Goal: Task Accomplishment & Management: Use online tool/utility

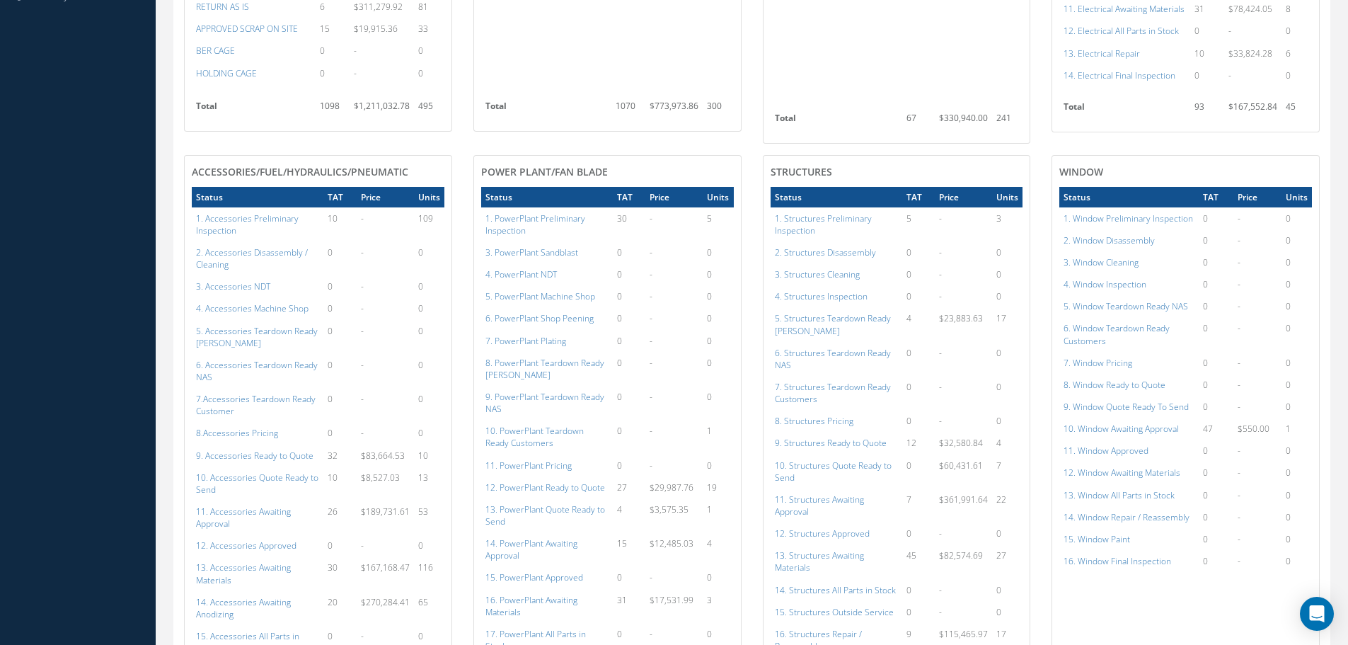
scroll to position [609, 0]
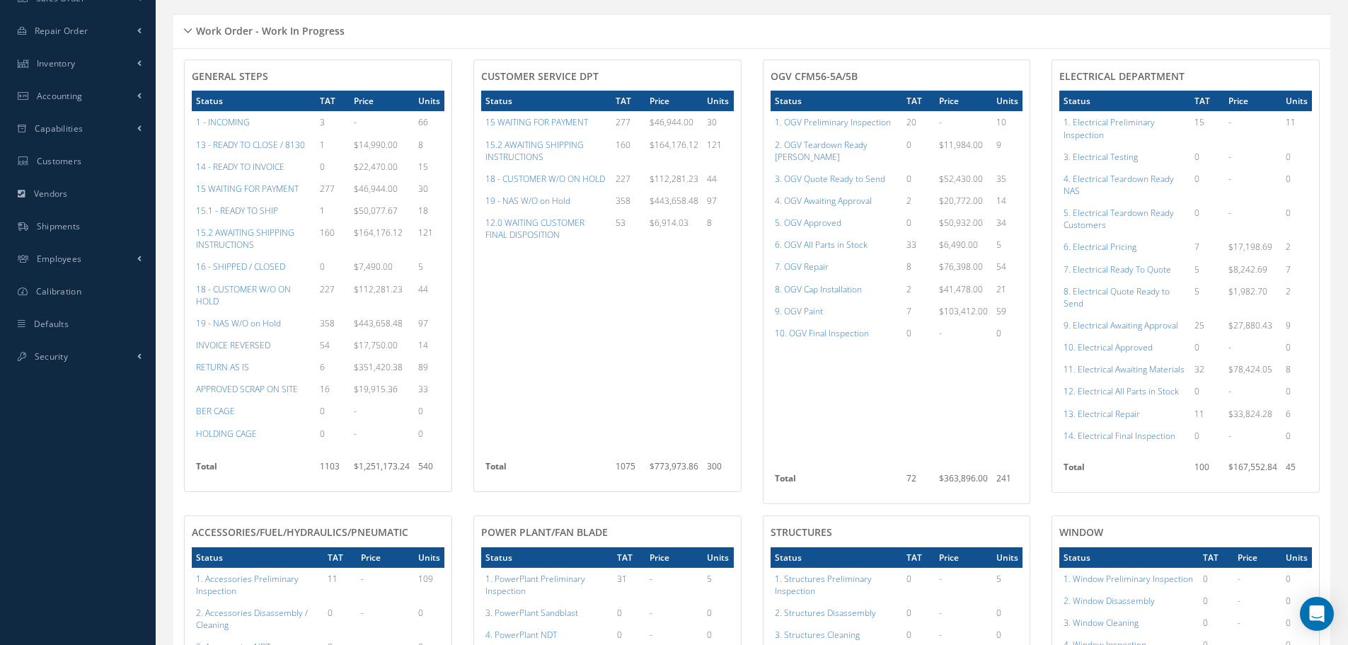
scroll to position [255, 0]
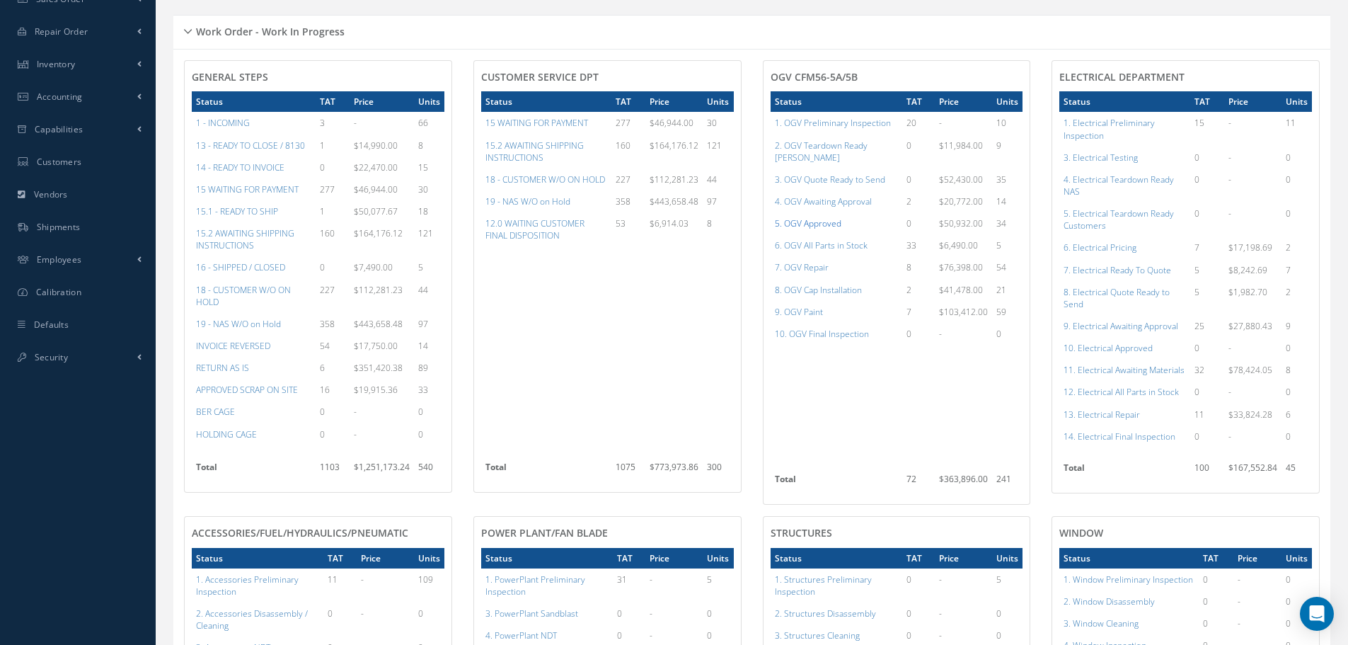
click at [805, 217] on a=78&excludeInternalCustomer=false&excludeInvoicedOrClosed=true&shop_id=15&filtersHidded"] "5. OGV Approved" at bounding box center [808, 223] width 67 height 12
click at [1124, 345] on a=96&excludeInternalCustomer=false&excludeInvoicedOrClosed=true&shop_id=13&filtersHidded"] "10. Electrical Approved" at bounding box center [1108, 348] width 89 height 12
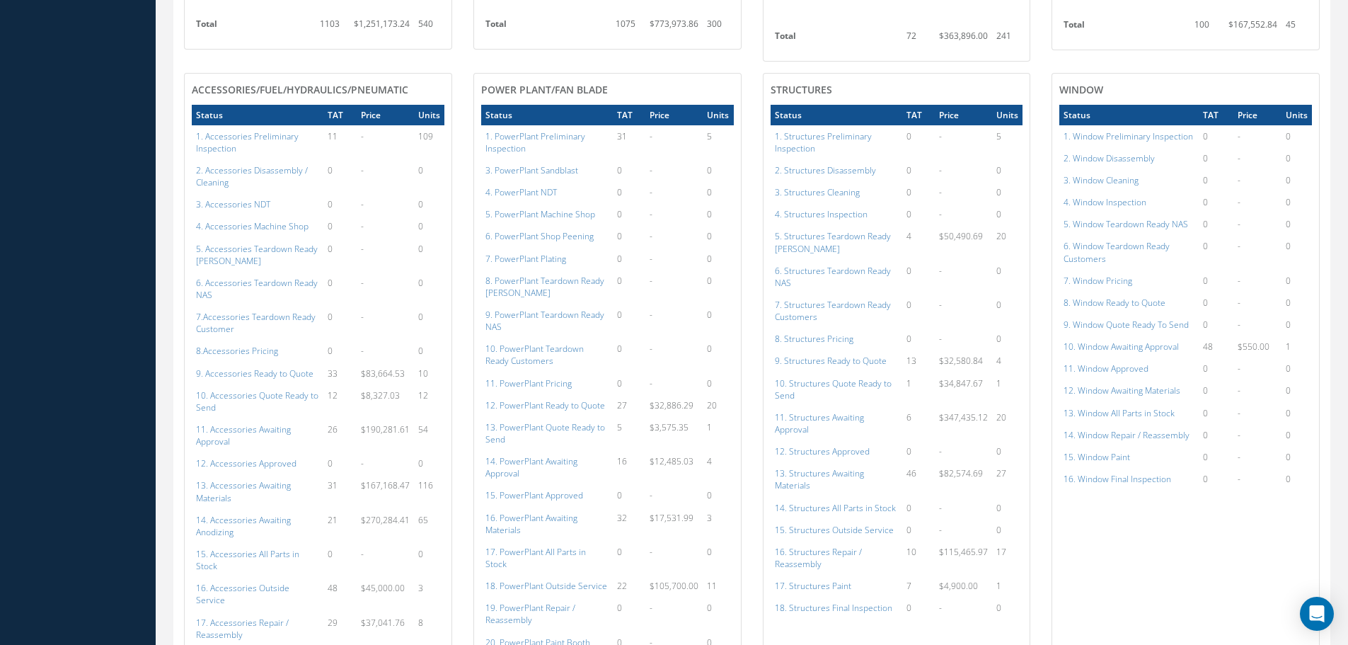
scroll to position [822, 0]
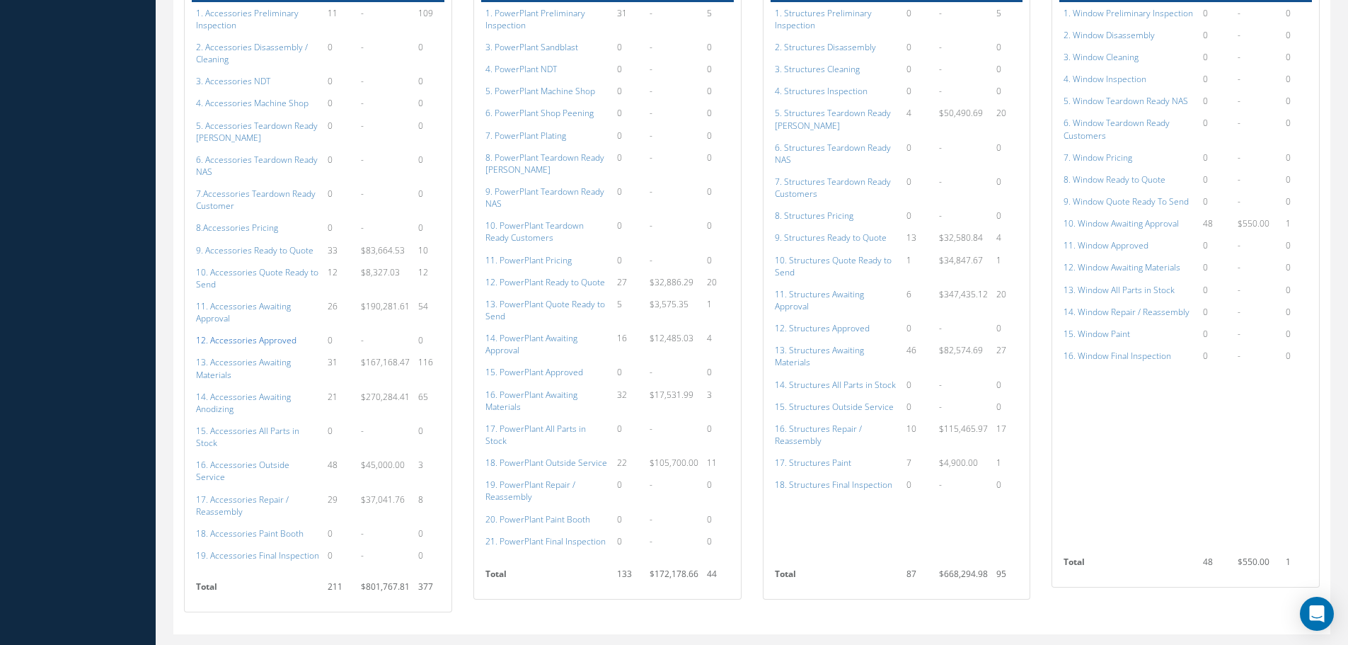
click at [252, 334] on a=112&excludeInternalCustomer=false&excludeInvoicedOrClosed=true&shop_id=14&filtersHidded"] "12. Accessories Approved" at bounding box center [246, 340] width 100 height 12
click at [542, 366] on a=134&excludeInternalCustomer=false&excludeInvoicedOrClosed=true&shop_id=15&filtersHidded"] "15. PowerPlant Approved" at bounding box center [534, 372] width 98 height 12
click at [830, 322] on a=152&excludeInternalCustomer=false&excludeInvoicedOrClosed=true&shop_id=3&filtersHidded"] "12. Structures Approved" at bounding box center [822, 328] width 95 height 12
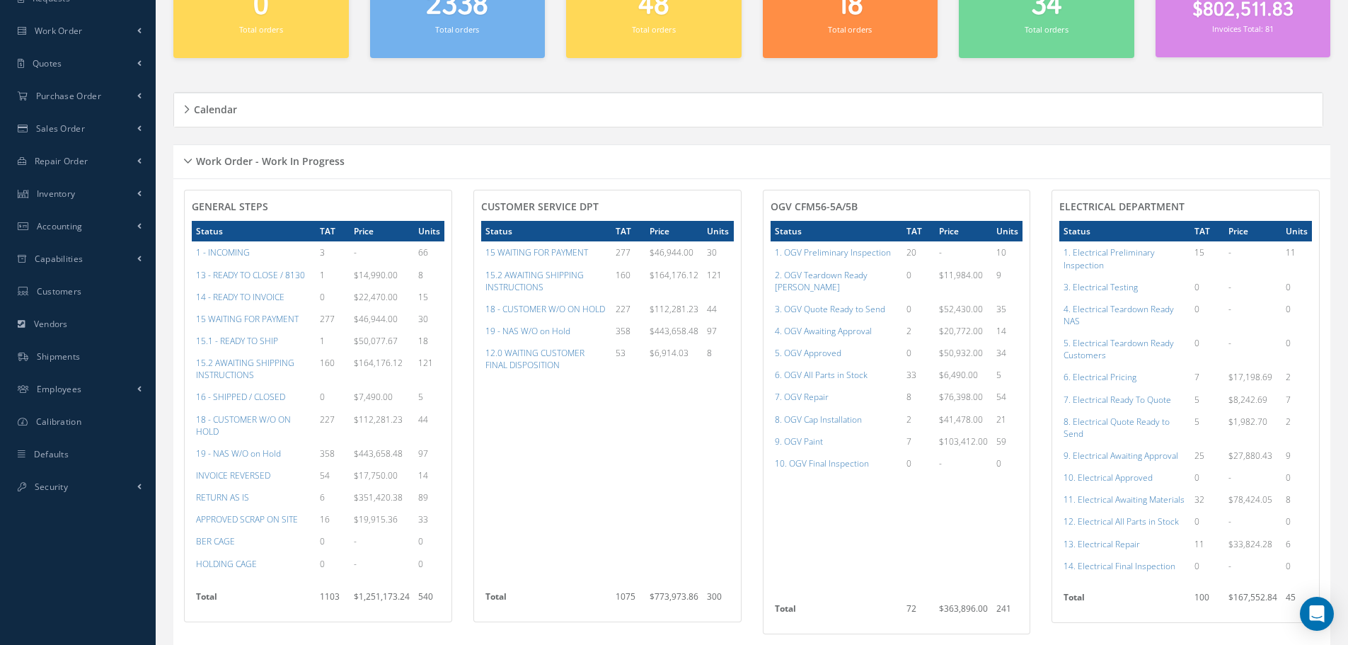
scroll to position [0, 0]
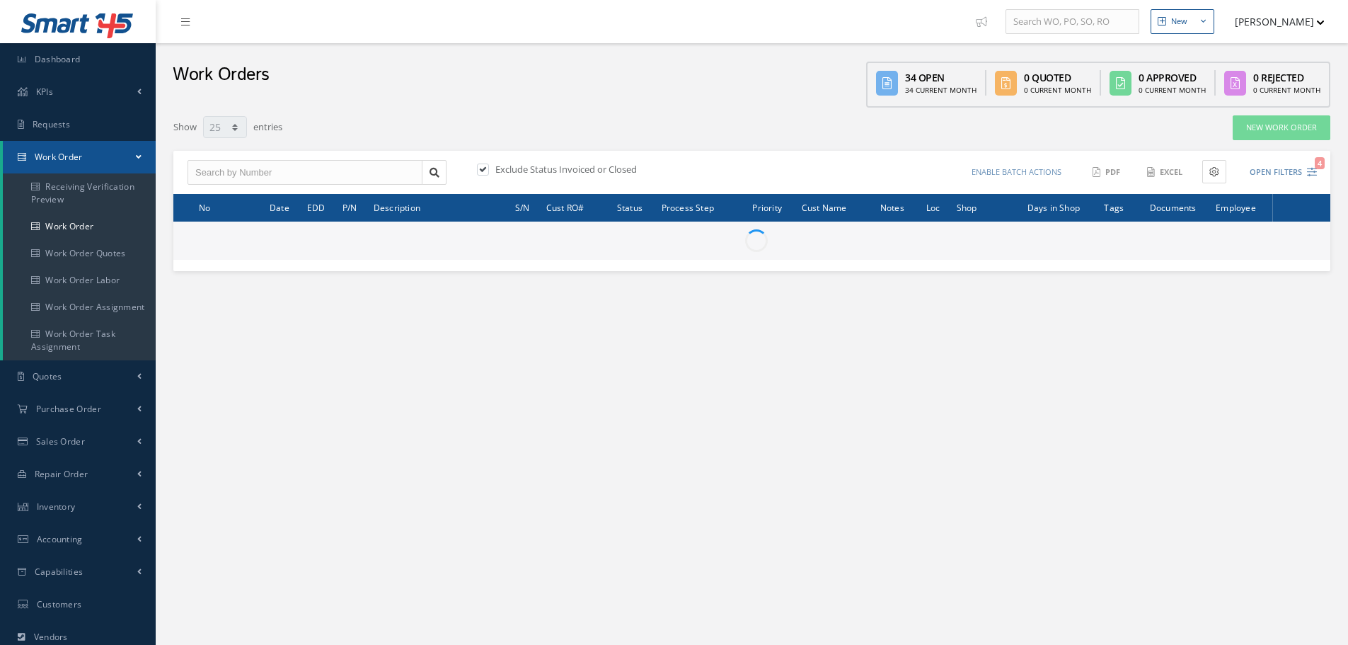
select select "25"
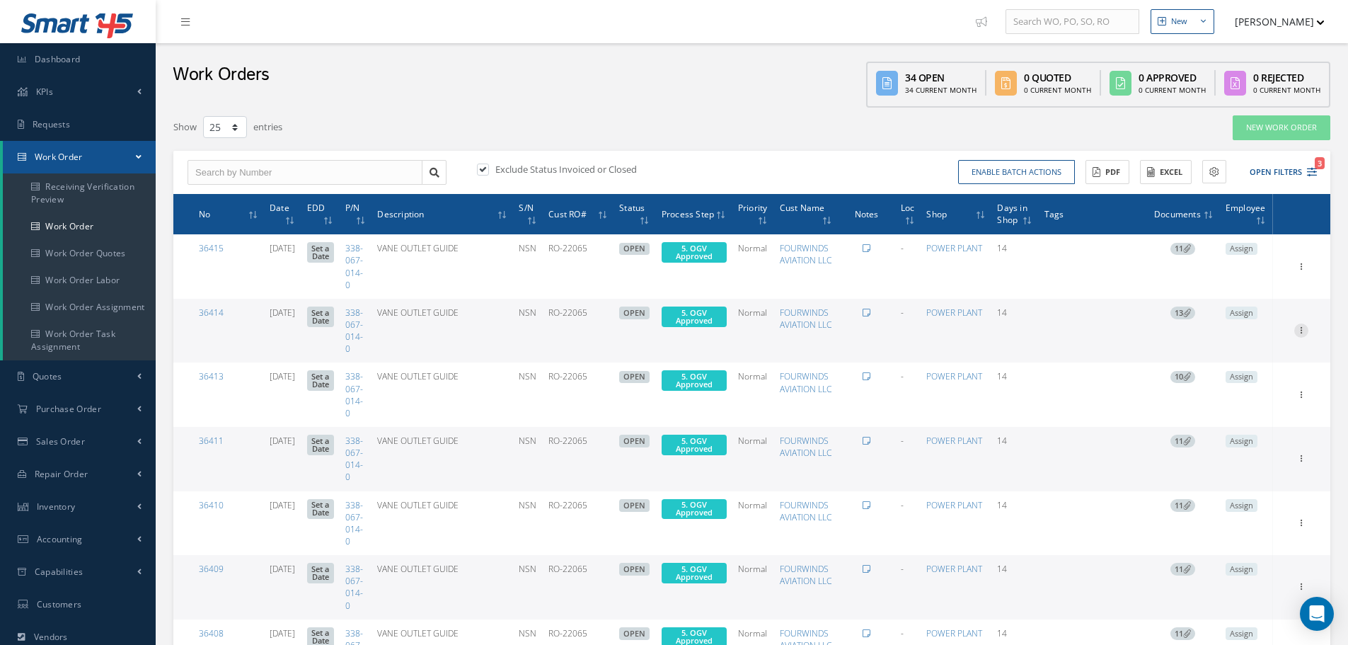
click at [1303, 335] on icon at bounding box center [1301, 328] width 14 height 11
click at [1300, 455] on icon at bounding box center [1301, 456] width 14 height 11
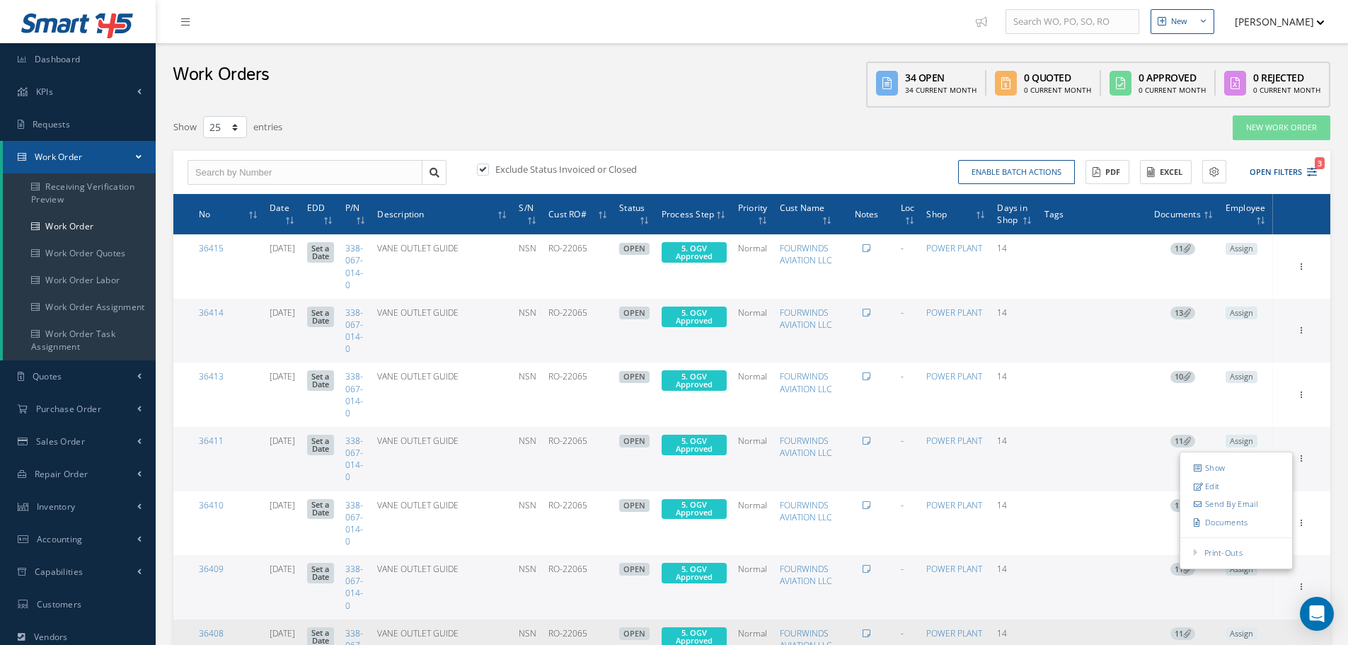
scroll to position [354, 0]
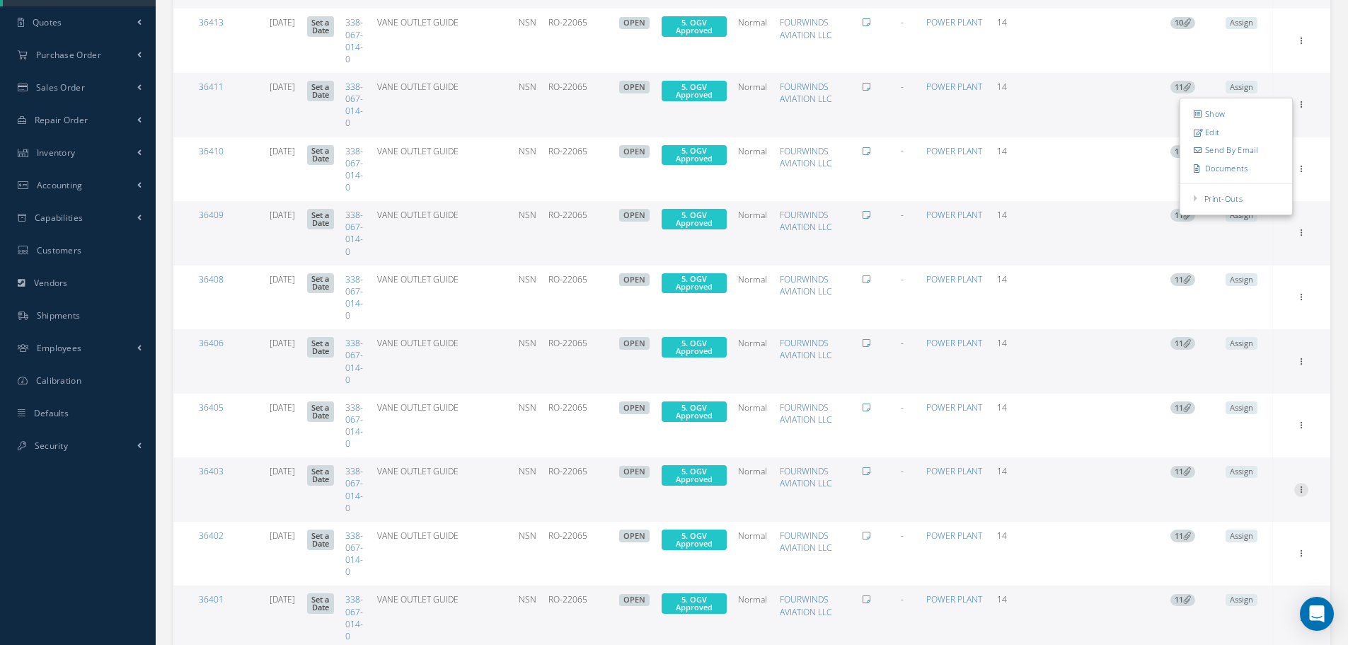
click at [1299, 490] on icon at bounding box center [1301, 488] width 14 height 11
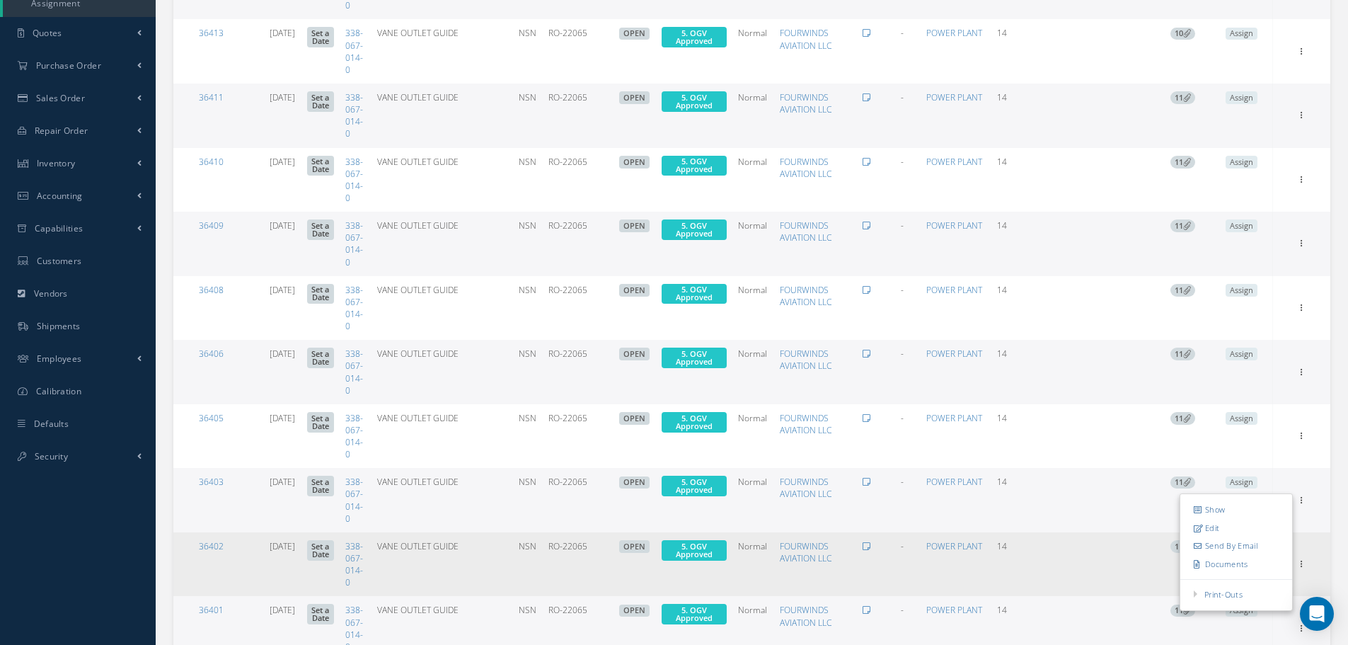
scroll to position [97, 0]
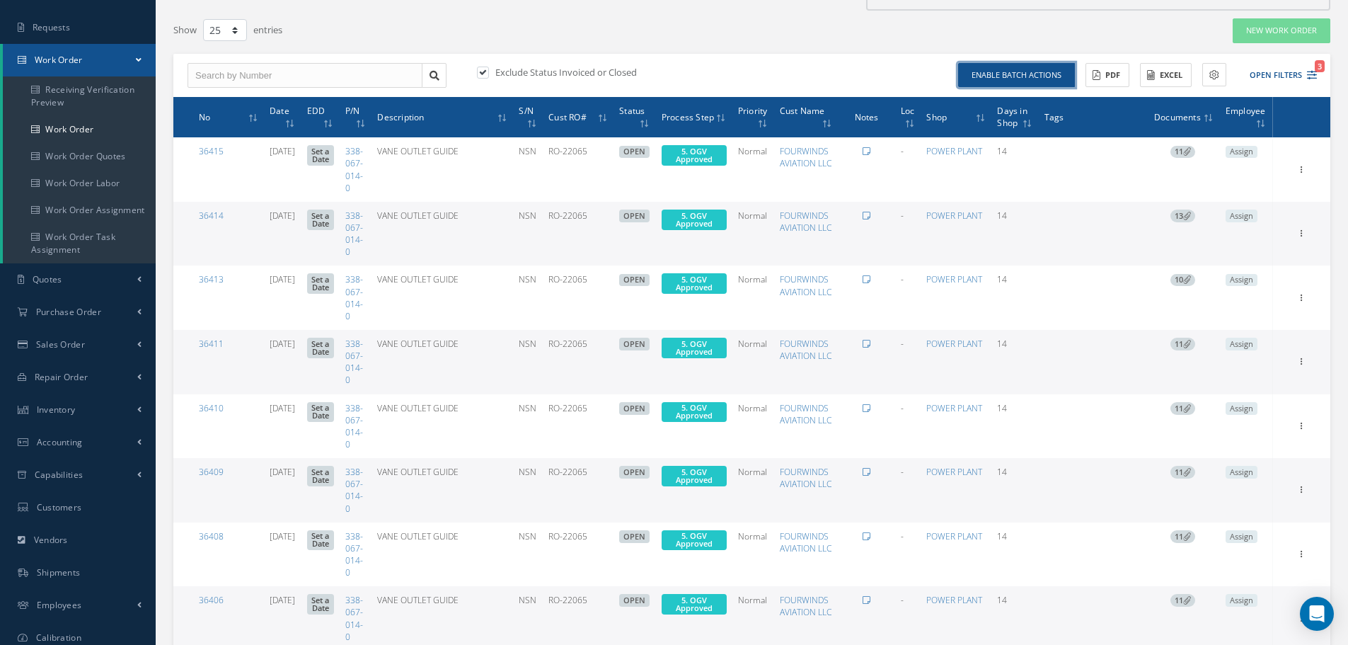
click at [1049, 71] on button "Enable batch actions" at bounding box center [1016, 75] width 117 height 25
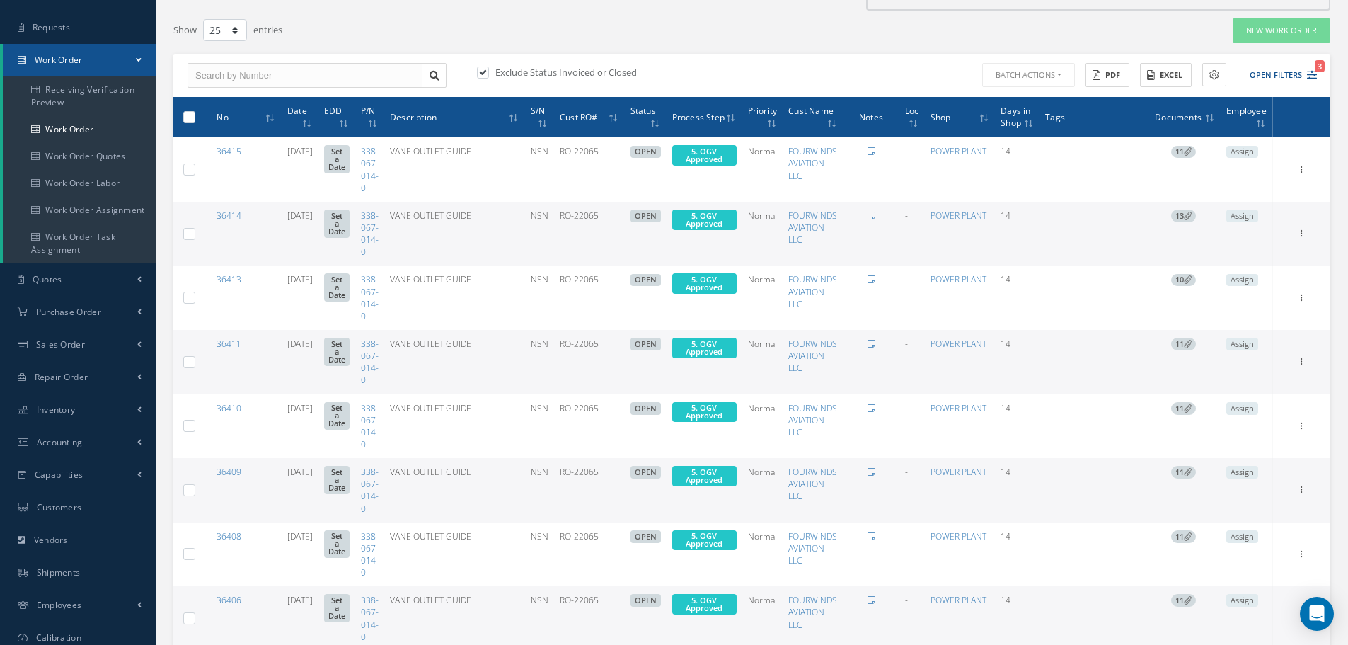
click at [195, 117] on label at bounding box center [195, 116] width 0 height 12
click at [185, 117] on input "checkbox" at bounding box center [189, 118] width 9 height 9
checkbox input "true"
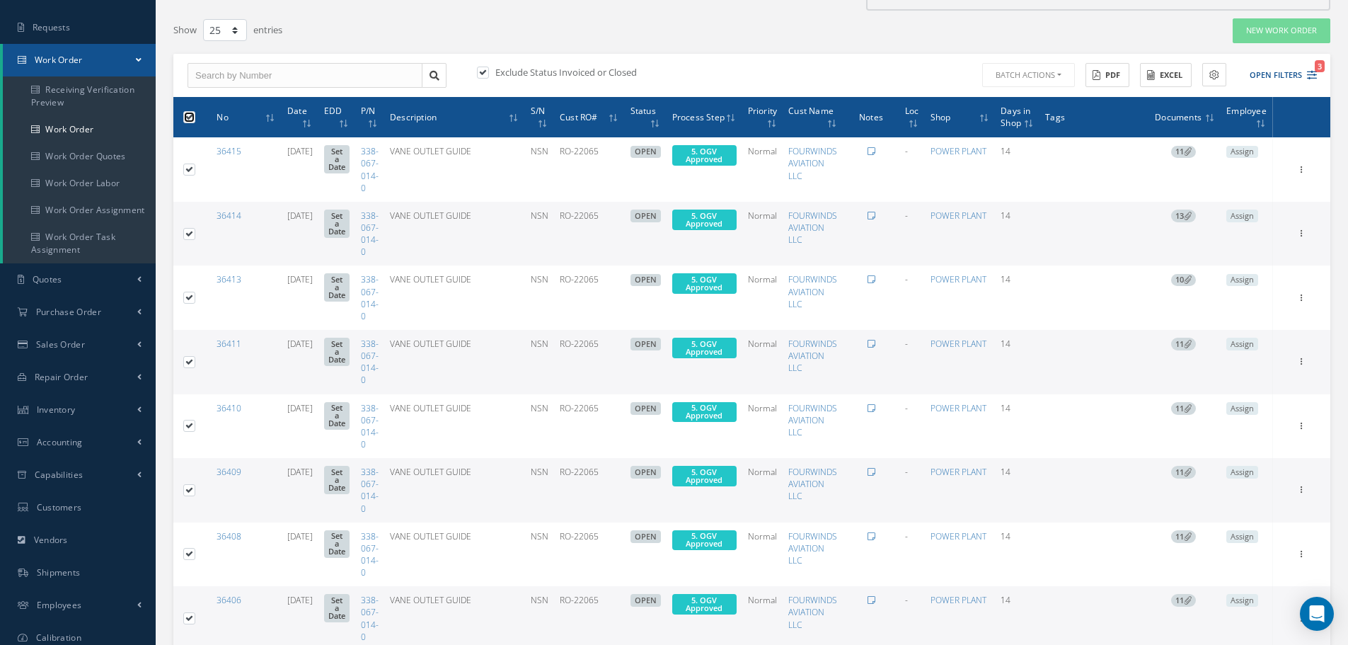
checkbox input "true"
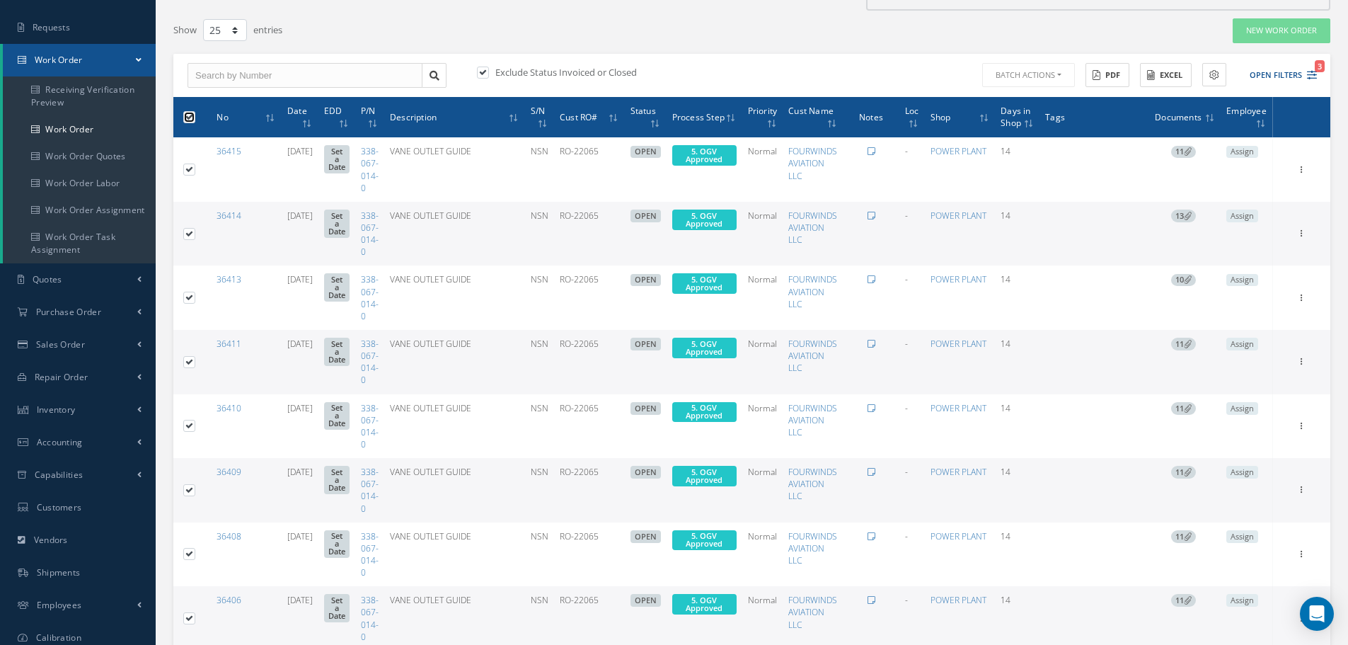
checkbox input "true"
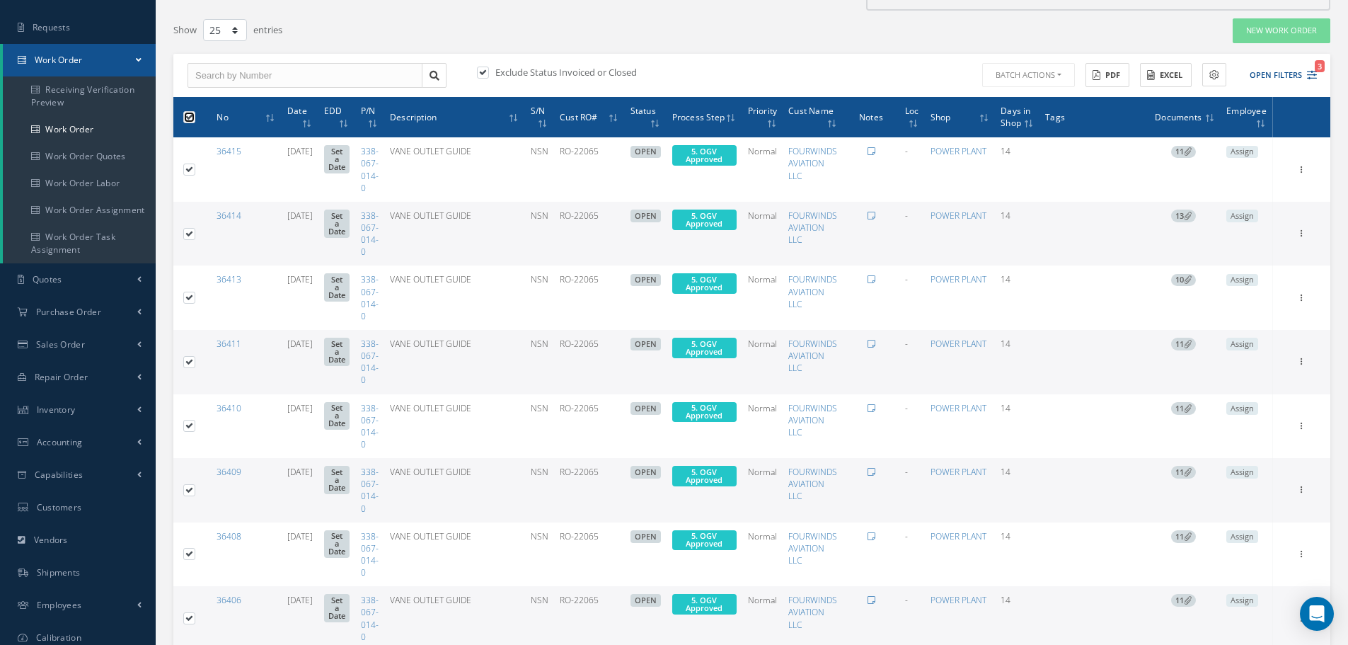
checkbox input "true"
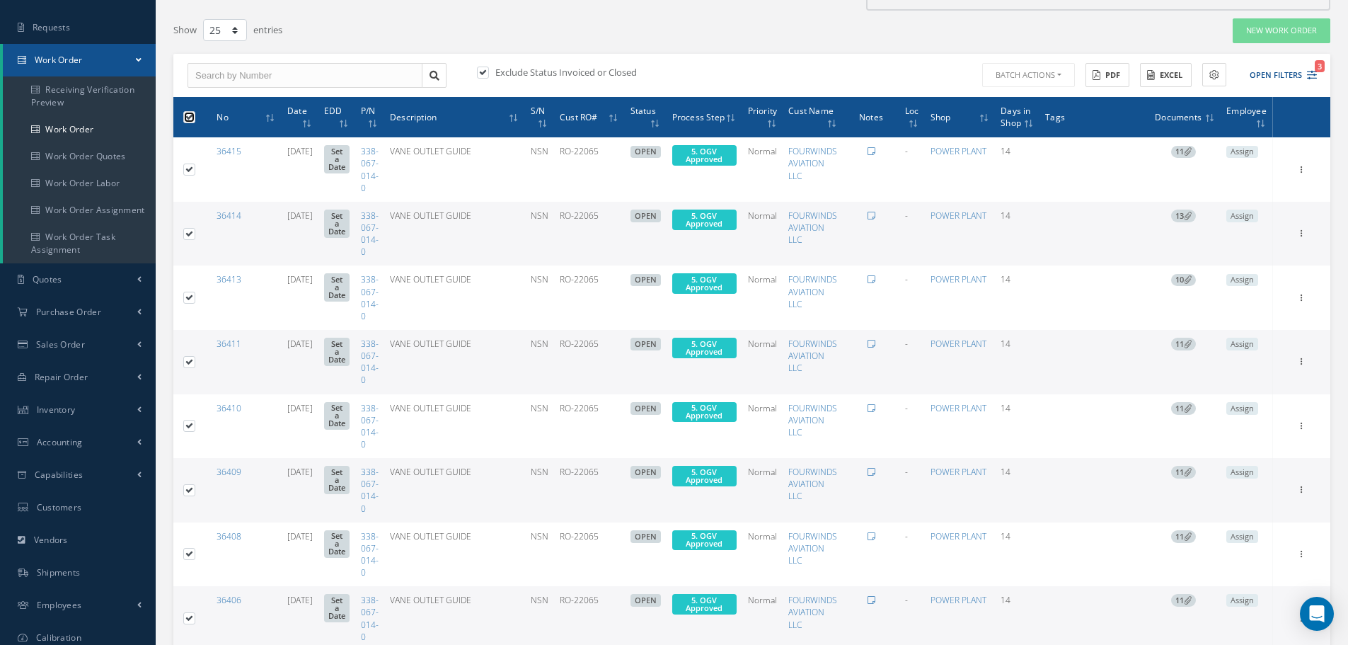
checkbox input "true"
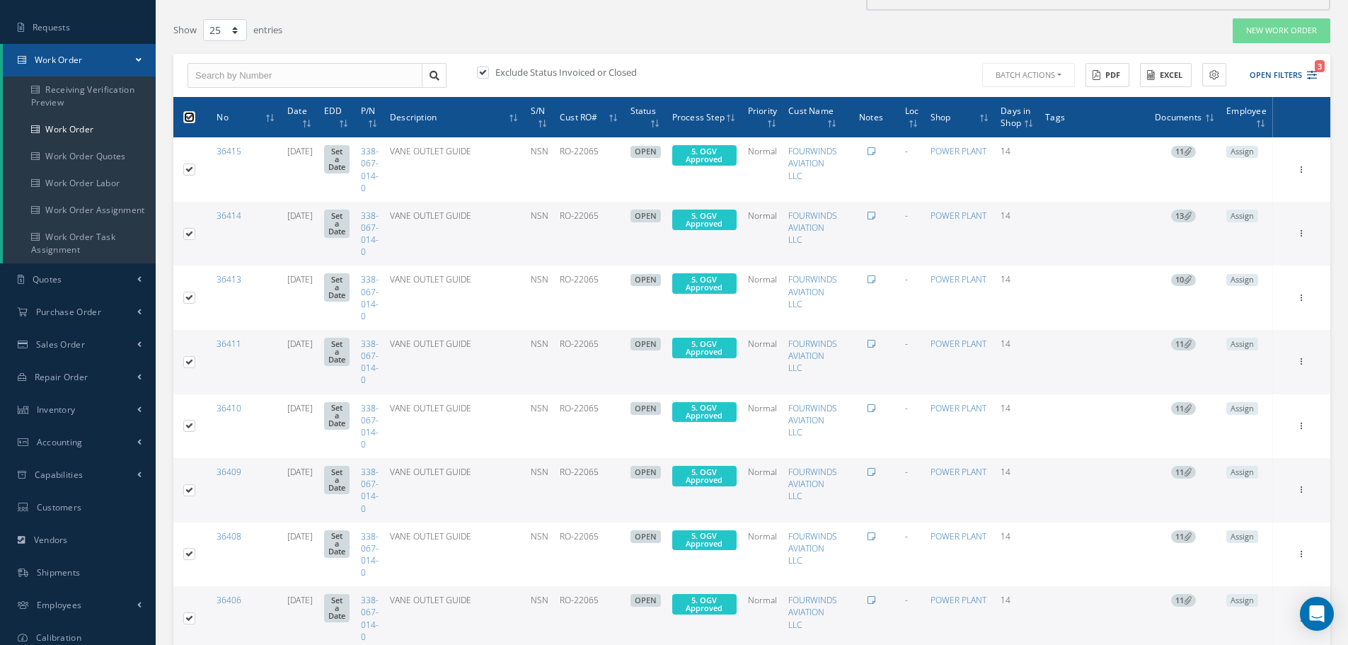
checkbox input "true"
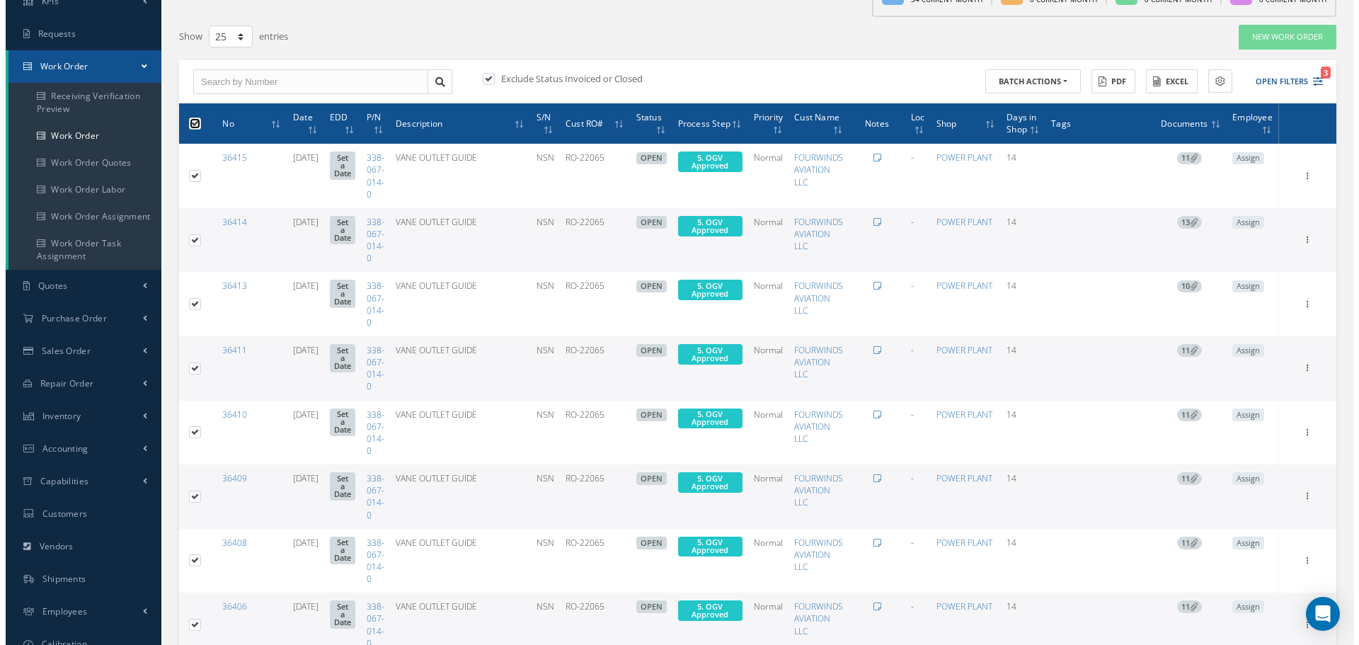
scroll to position [0, 0]
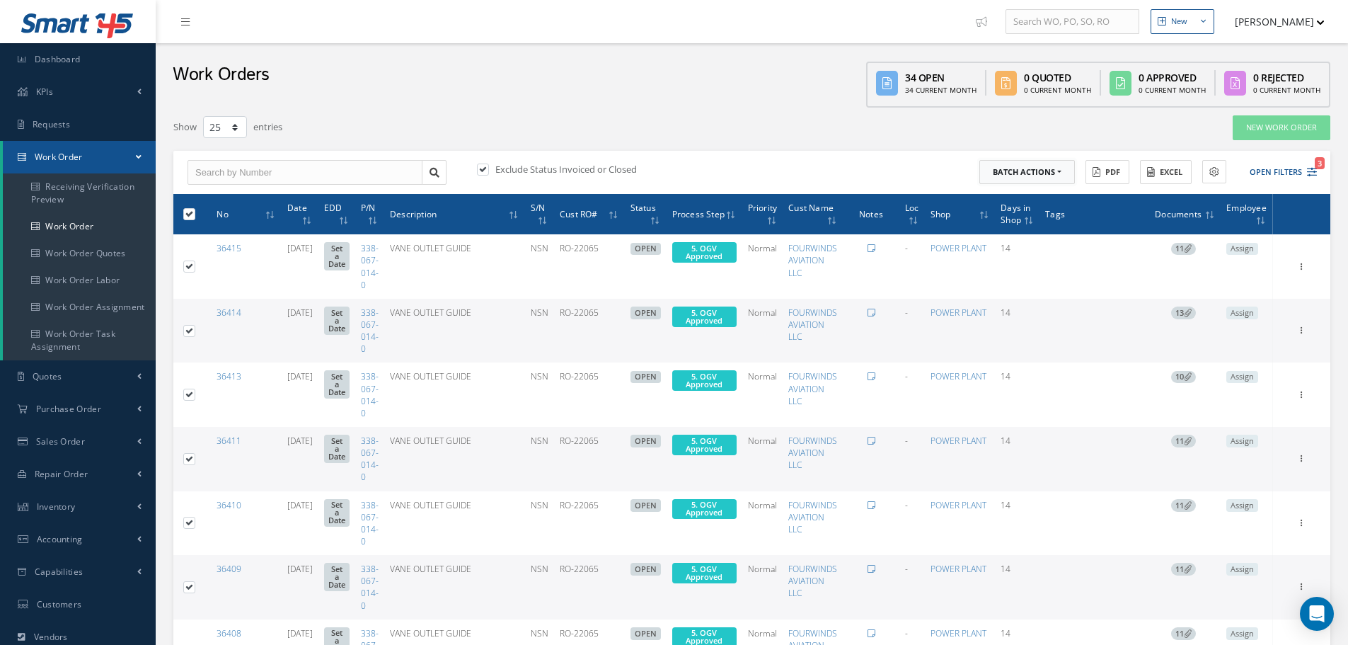
click at [1062, 171] on button "Batch Actions" at bounding box center [1027, 172] width 96 height 25
click at [1026, 192] on link "Update Work Orders" at bounding box center [1035, 195] width 113 height 19
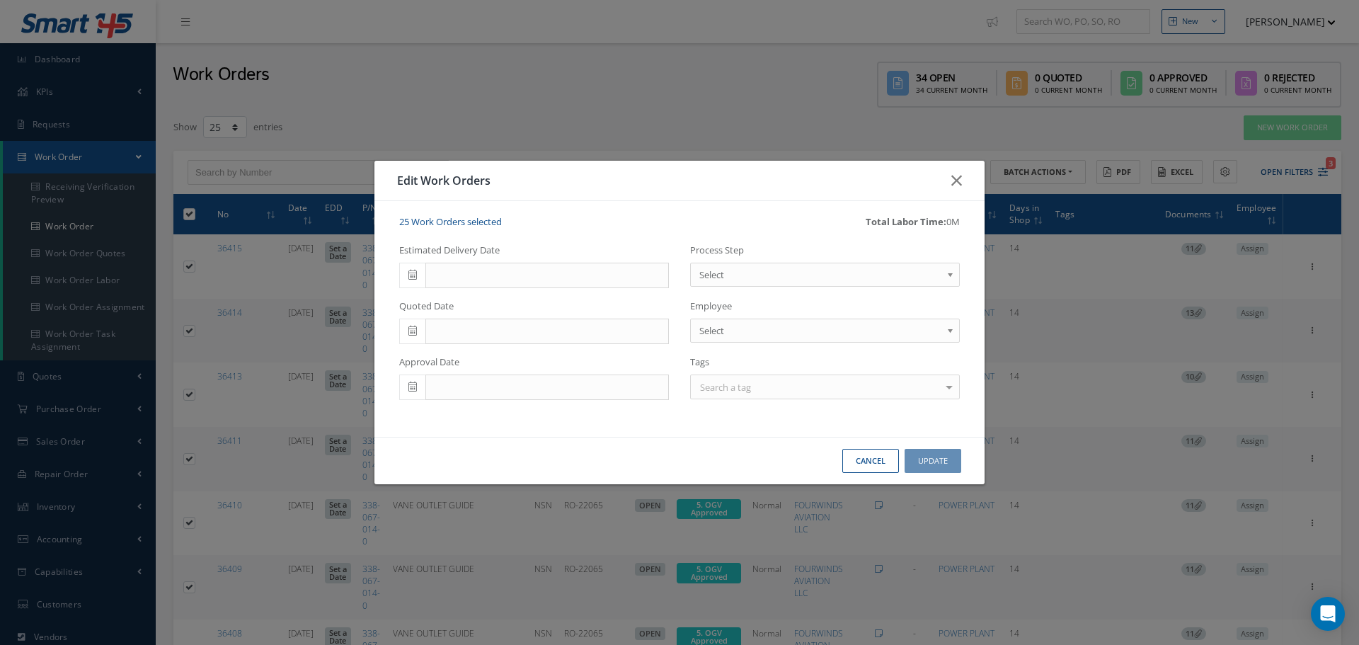
click at [948, 272] on b at bounding box center [952, 278] width 13 height 23
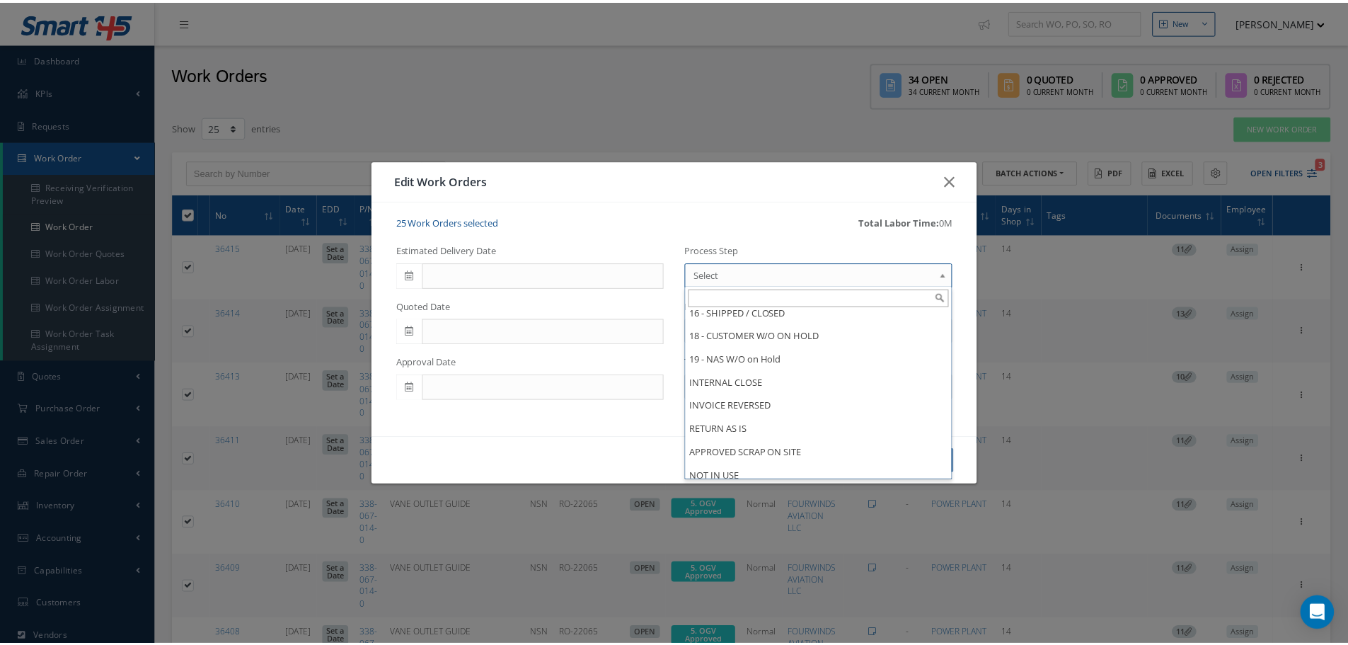
scroll to position [1062, 0]
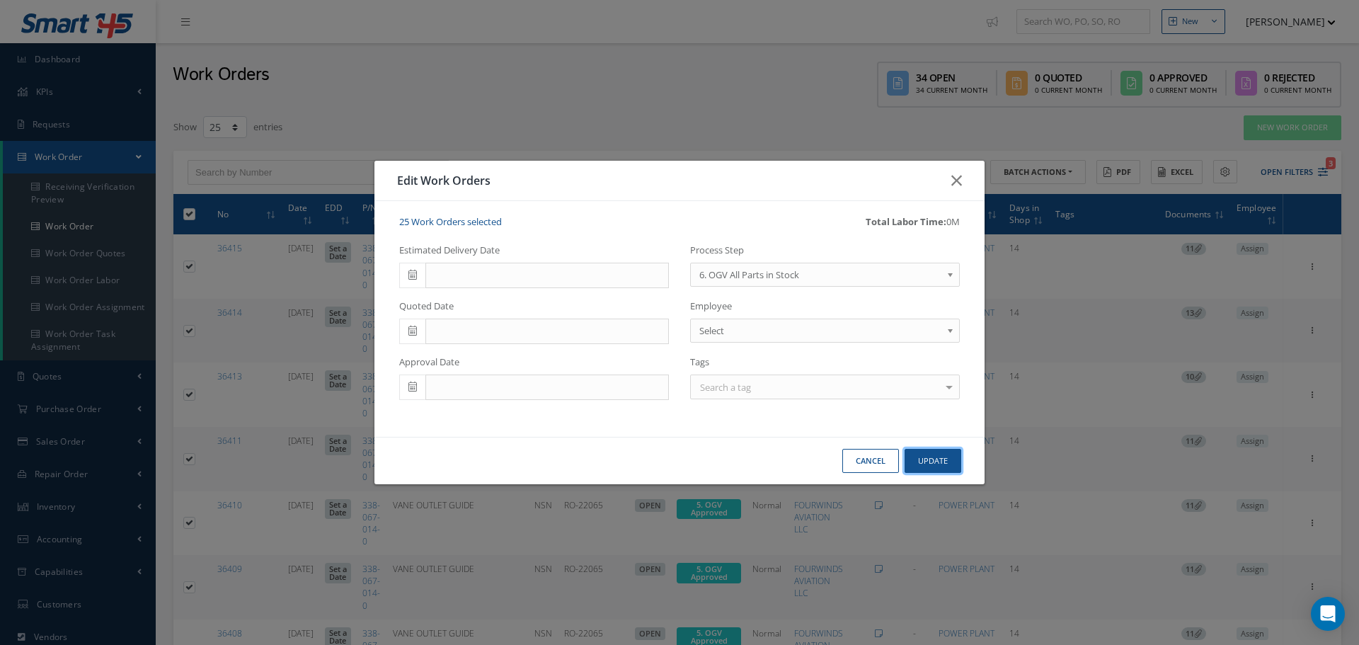
click at [936, 459] on button "Update" at bounding box center [932, 461] width 57 height 25
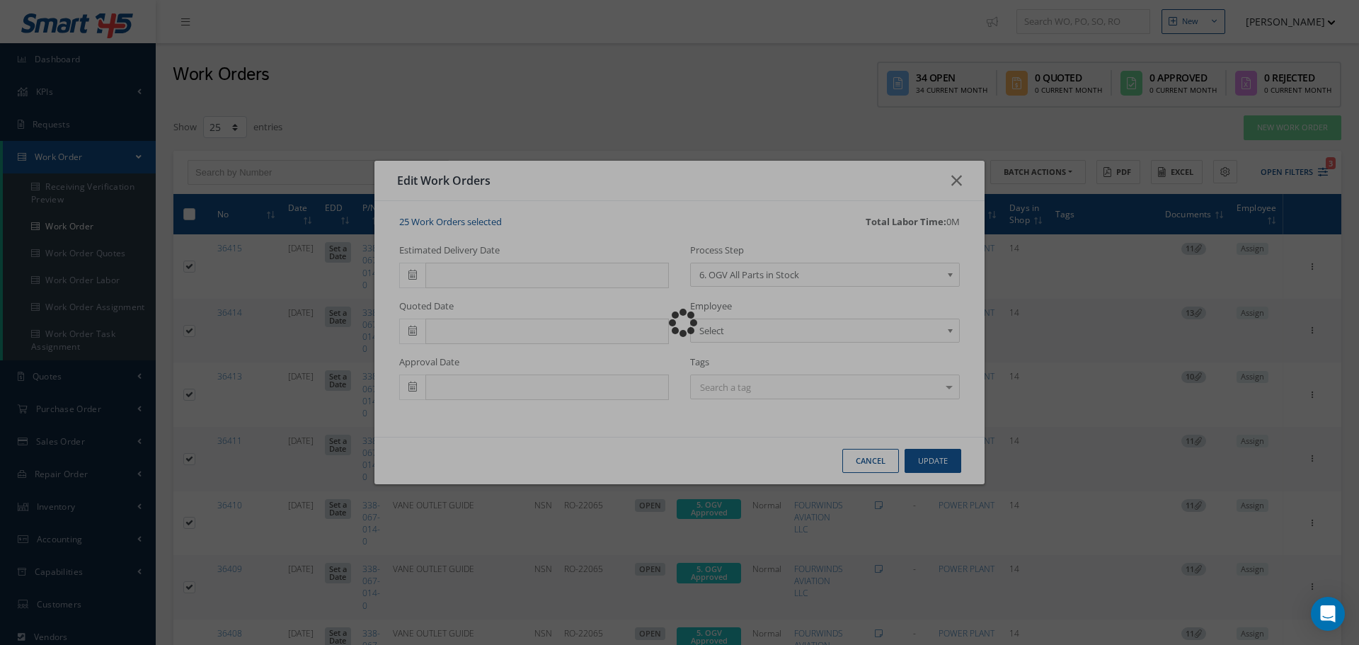
checkbox input "false"
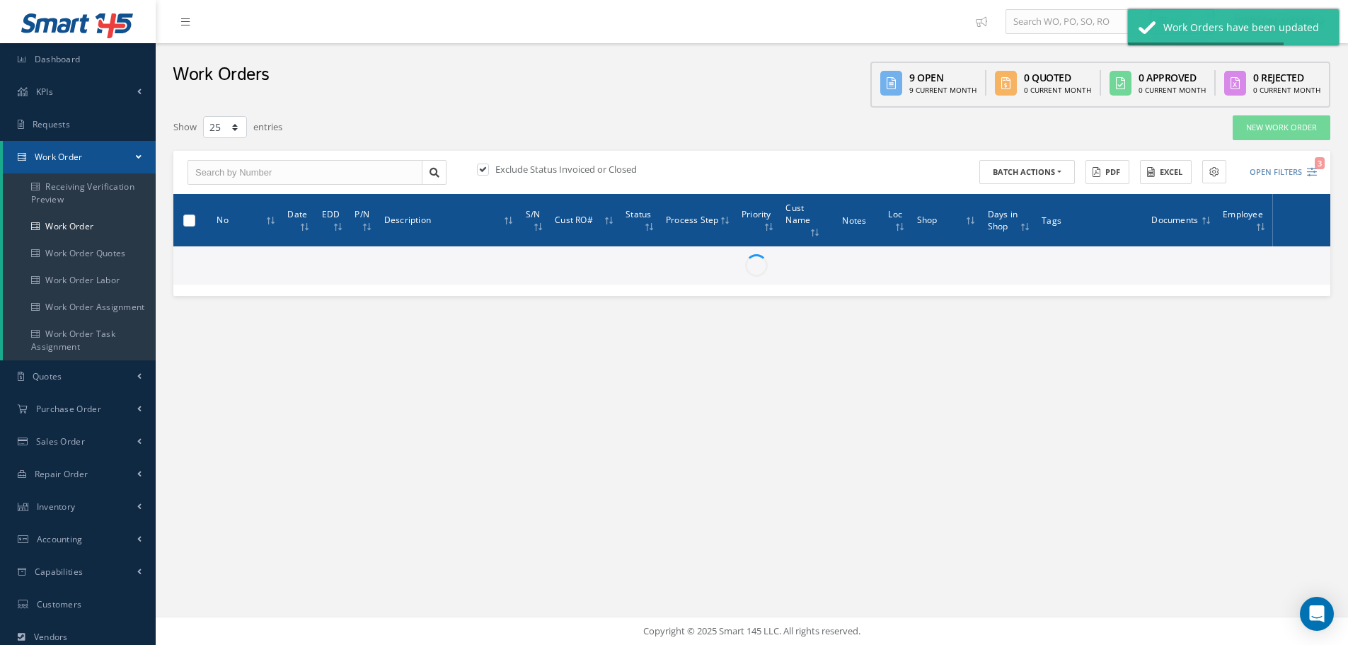
checkbox input "false"
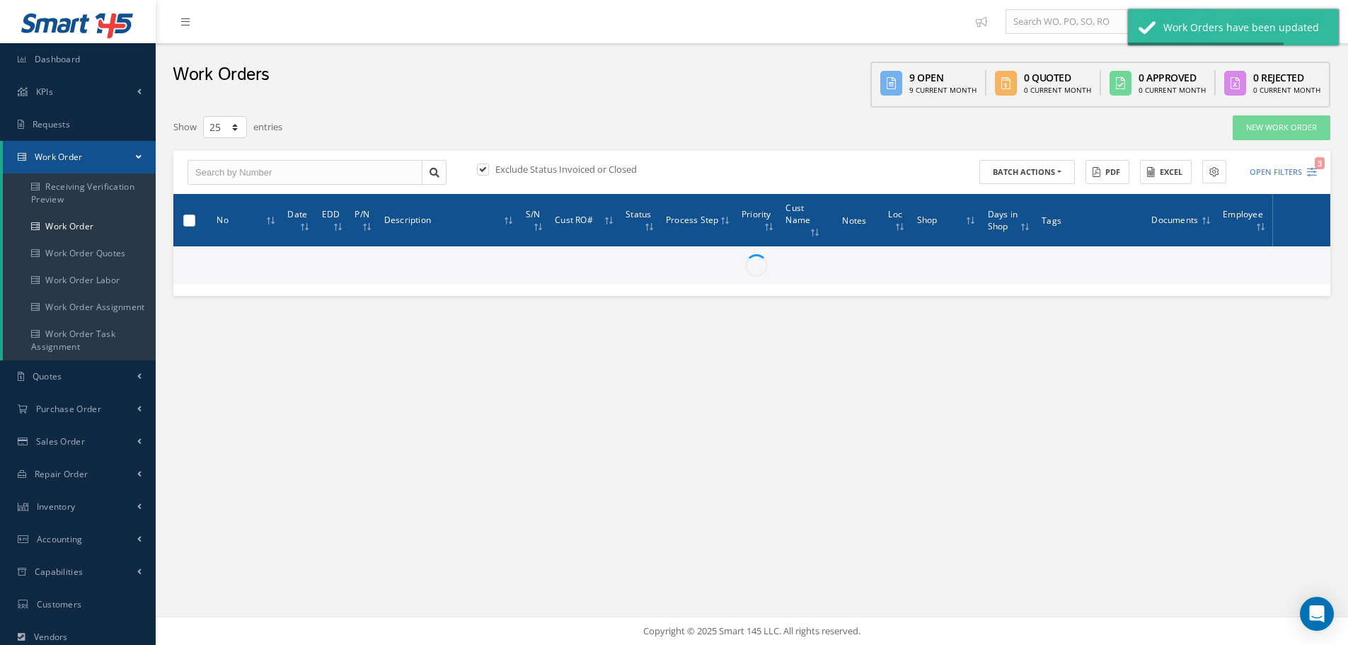
checkbox input "false"
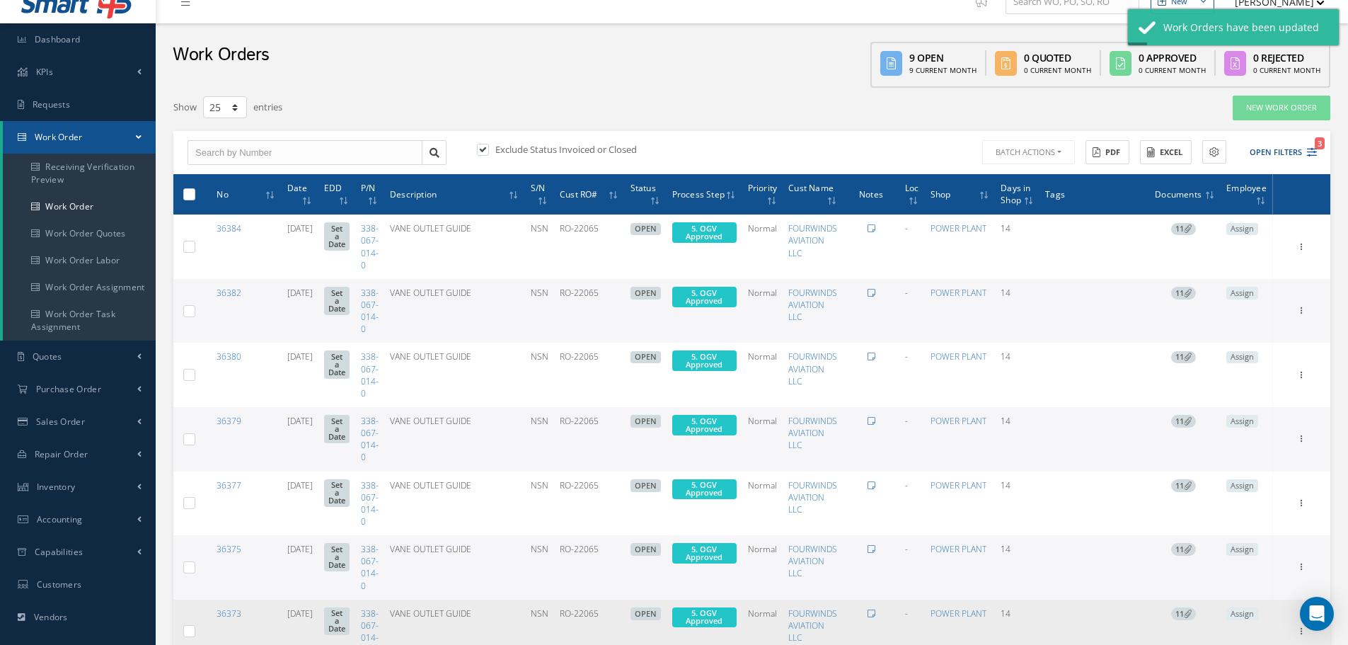
scroll to position [0, 0]
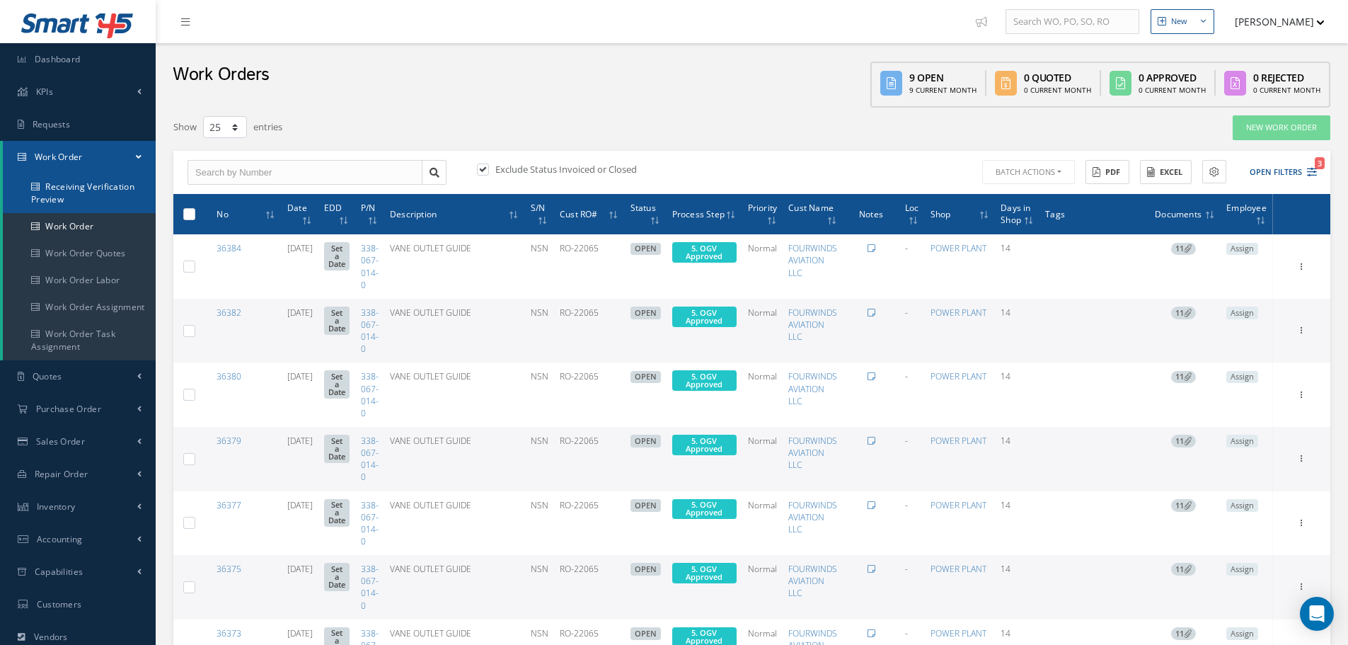
click at [195, 214] on label at bounding box center [195, 213] width 0 height 12
click at [186, 214] on input "checkbox" at bounding box center [189, 215] width 9 height 9
checkbox input "true"
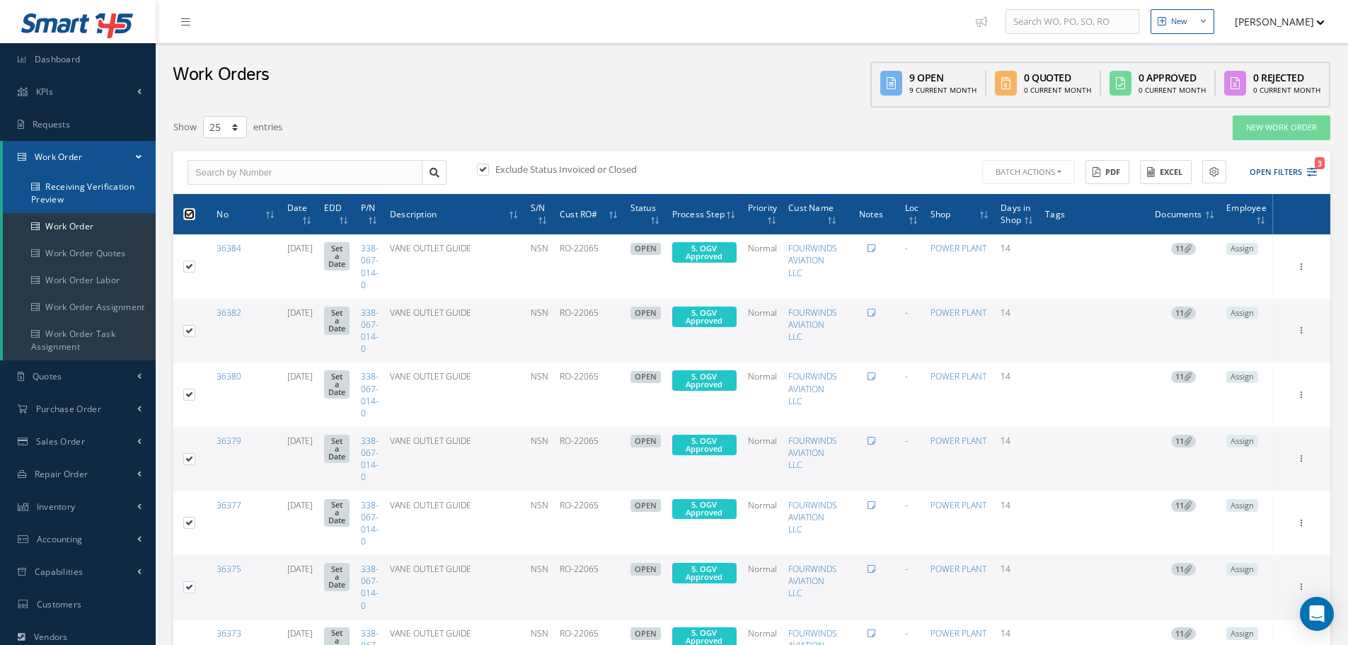
checkbox input "true"
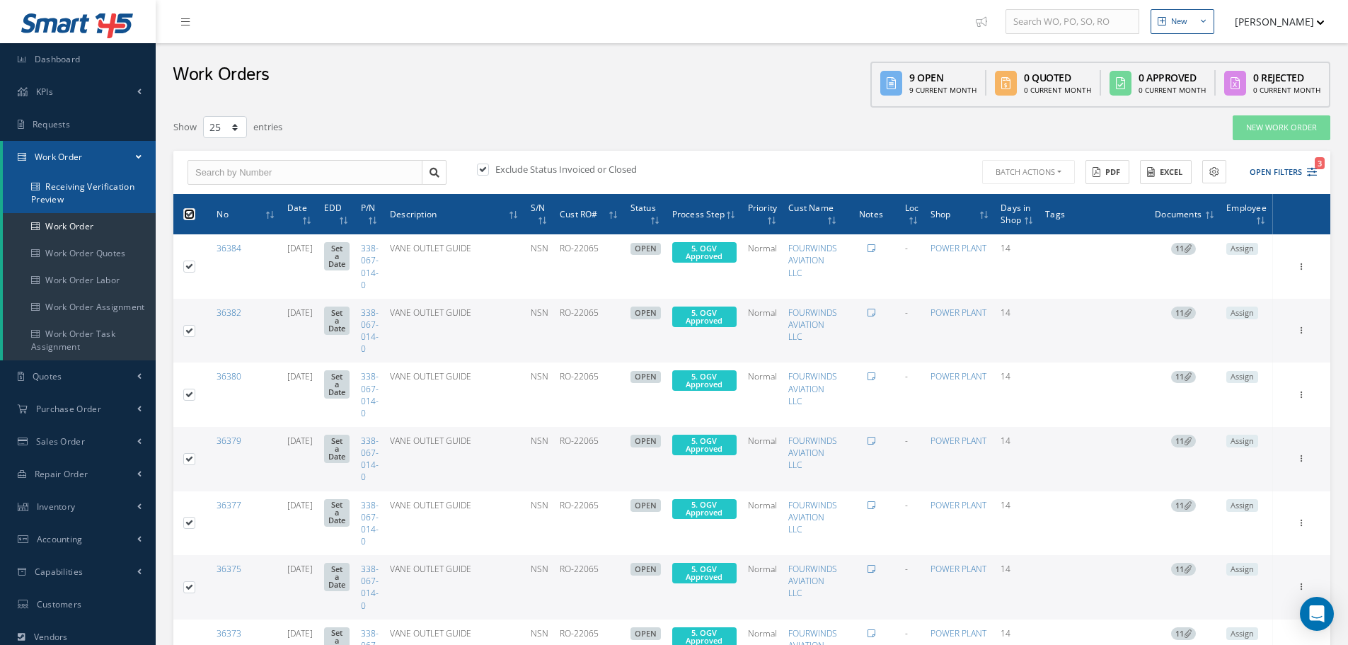
checkbox input "true"
click at [1299, 459] on icon at bounding box center [1301, 456] width 14 height 11
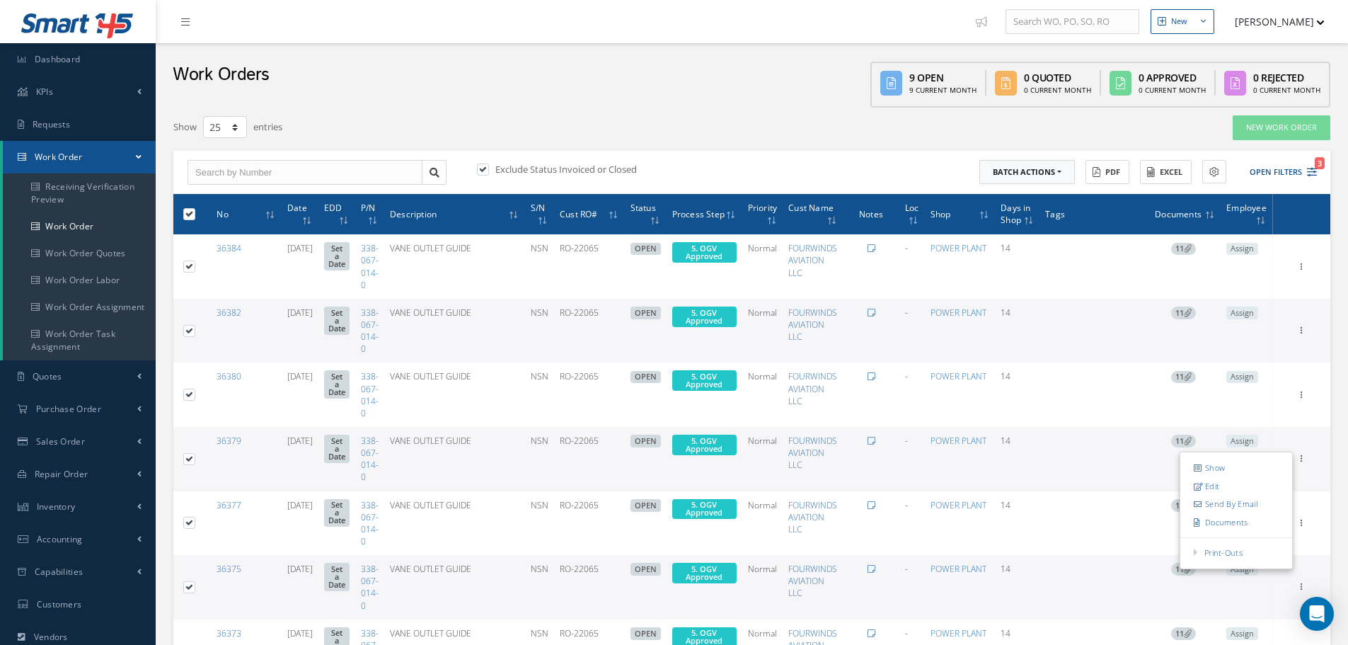
click at [1062, 172] on button "Batch Actions" at bounding box center [1027, 172] width 96 height 25
click at [1046, 195] on link "Update Work Orders" at bounding box center [1035, 195] width 113 height 19
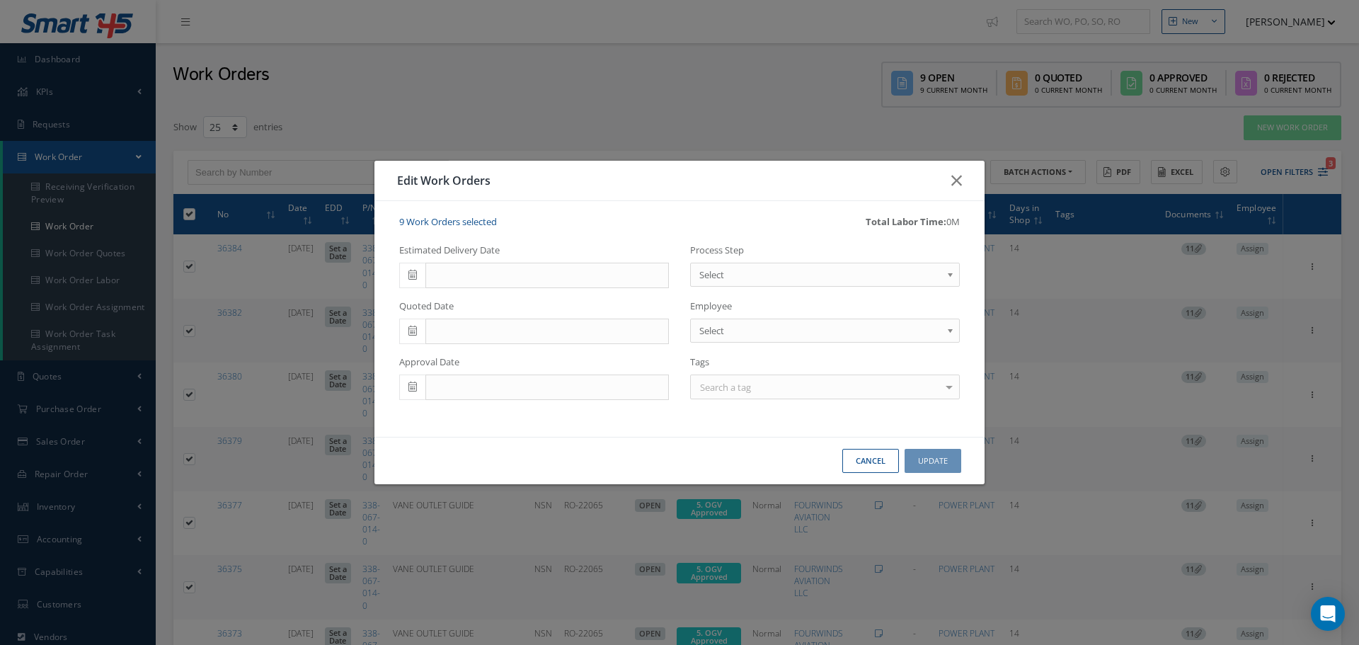
click at [956, 276] on b at bounding box center [952, 278] width 13 height 23
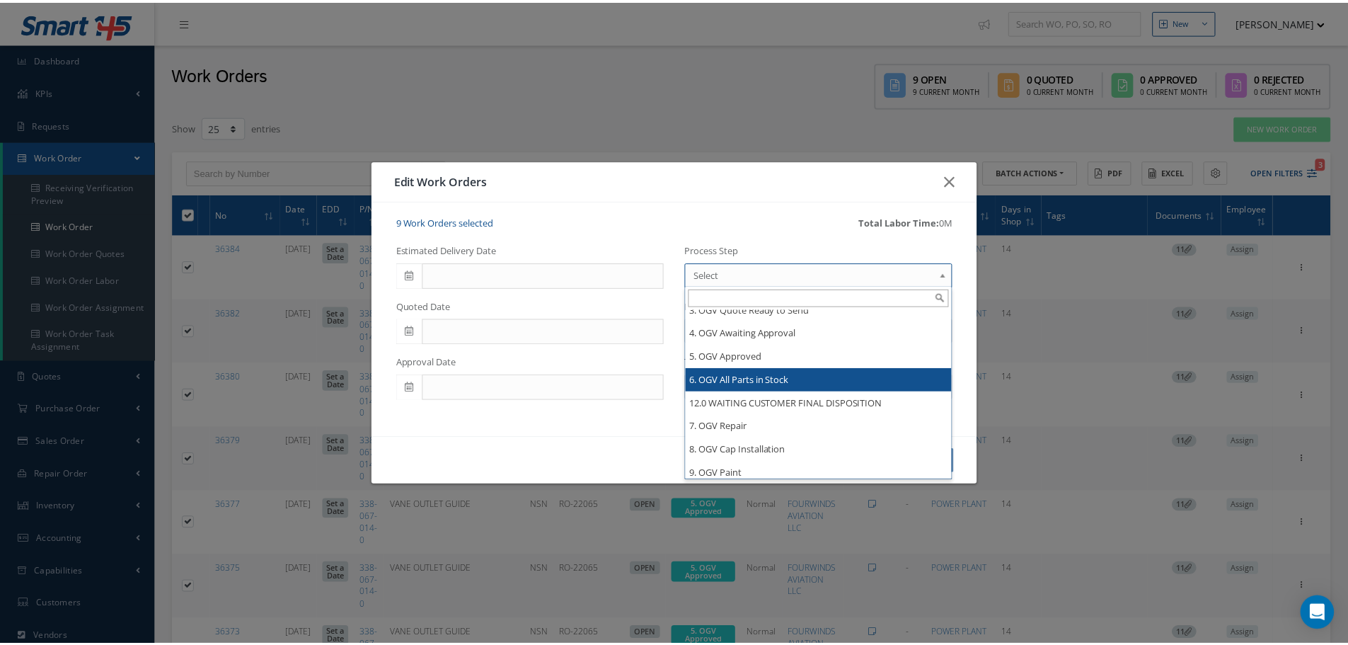
scroll to position [1062, 0]
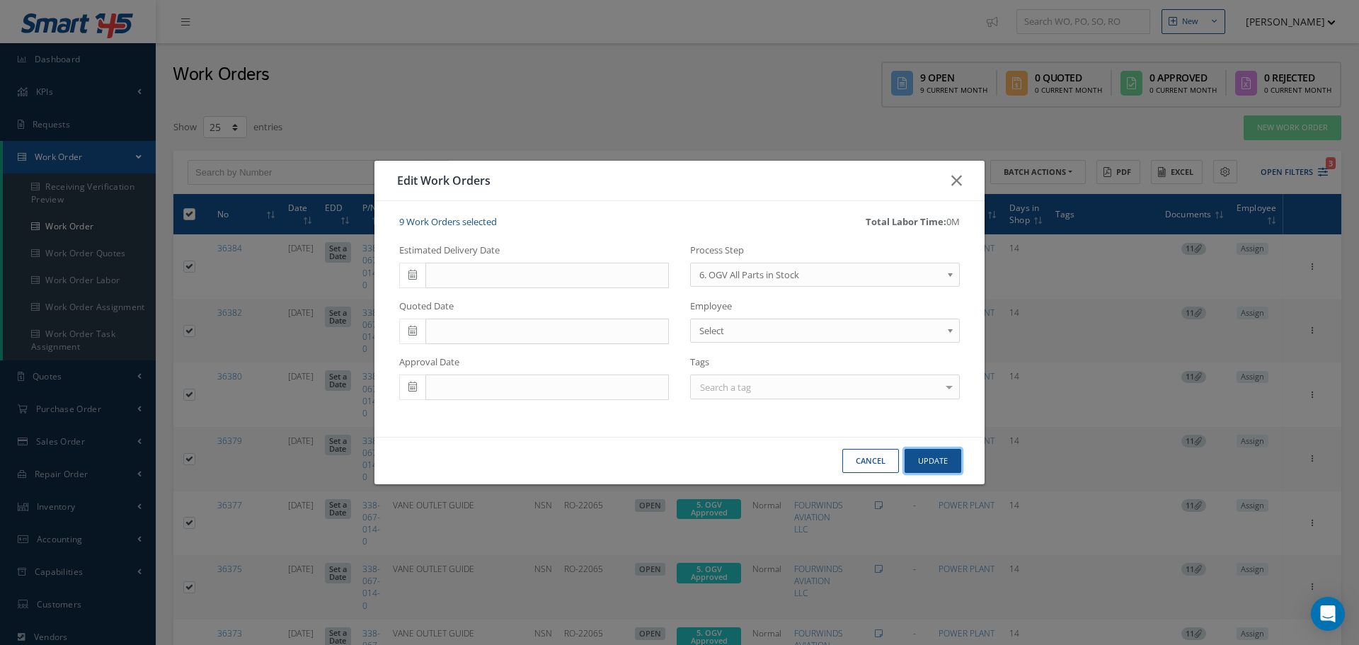
click at [931, 459] on button "Update" at bounding box center [932, 461] width 57 height 25
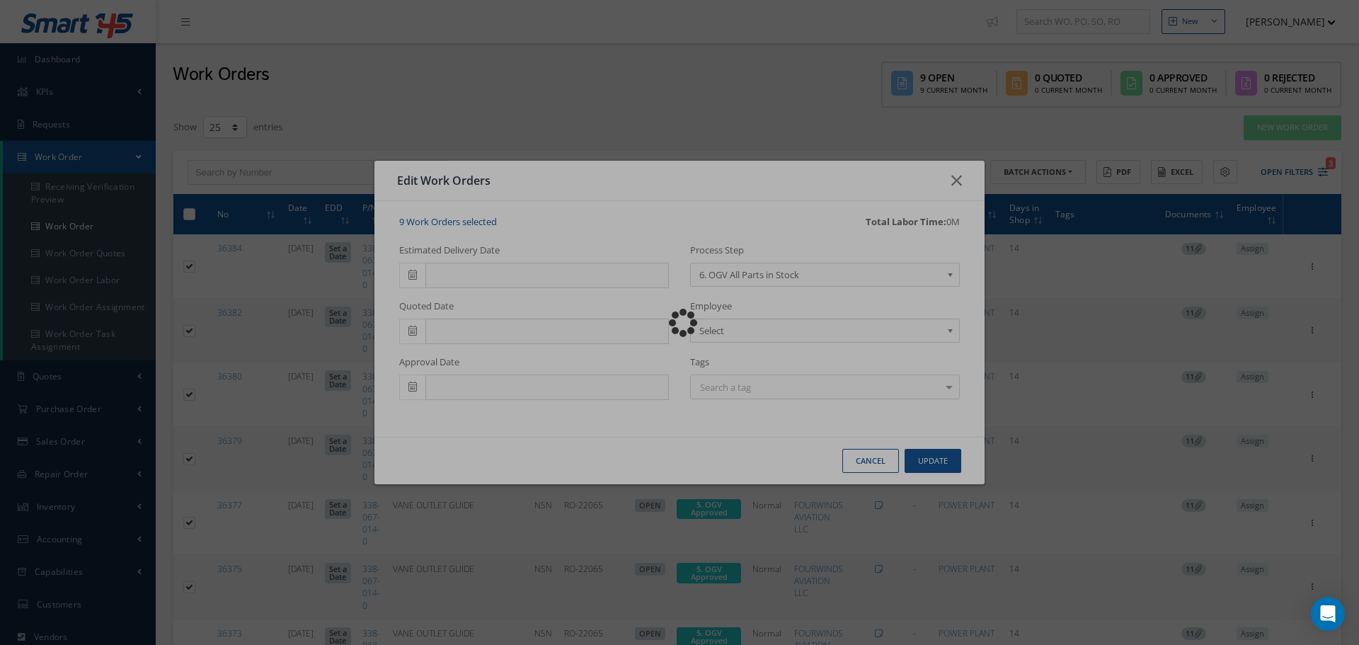
checkbox input "false"
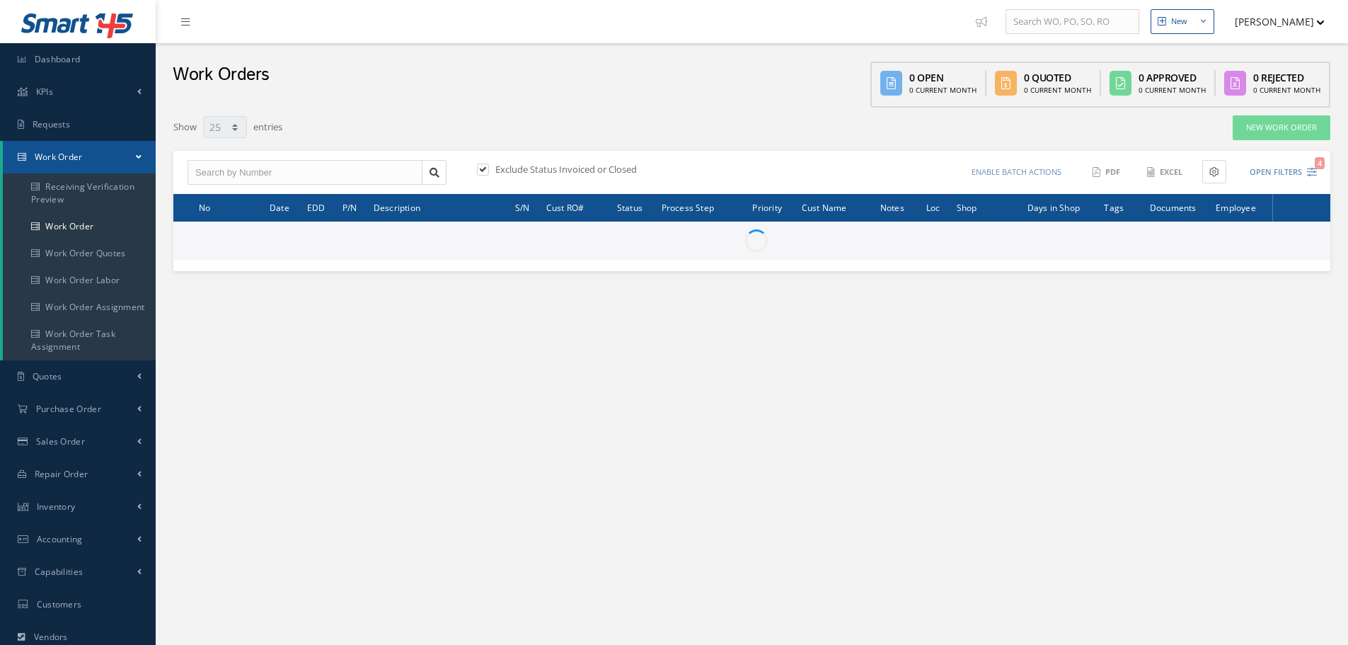
select select "25"
type input "All Work Request"
type input "All Work Performed"
type input "All Status"
type input "WO Part Status"
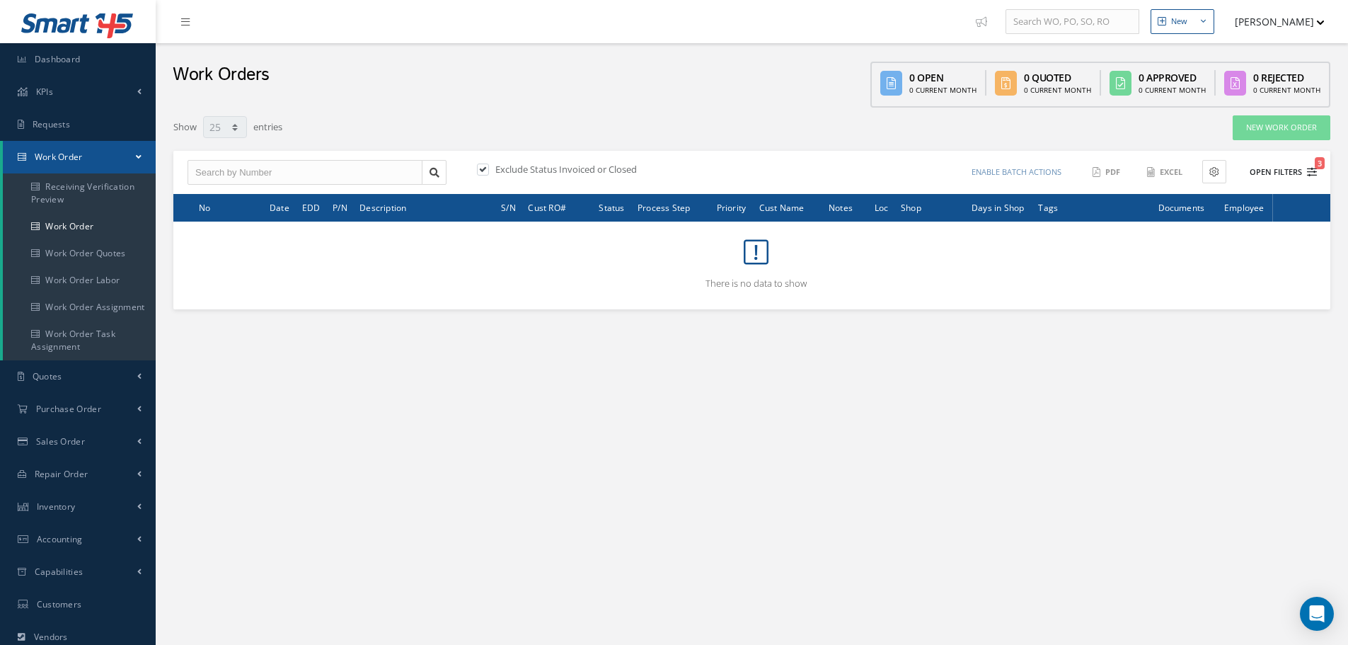
click at [1272, 170] on button "Open Filters 3" at bounding box center [1277, 172] width 80 height 23
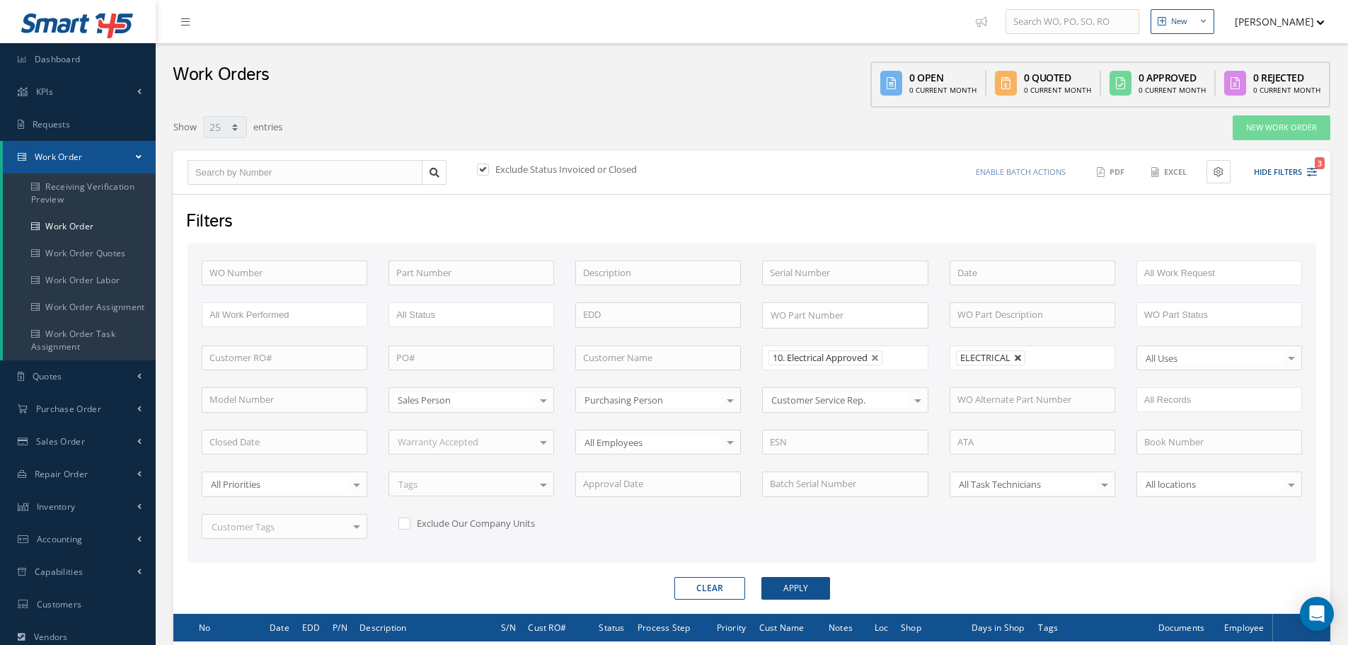
click at [1020, 361] on link at bounding box center [1018, 358] width 8 height 8
type input "All Shops"
click at [784, 584] on button "Apply" at bounding box center [795, 588] width 69 height 23
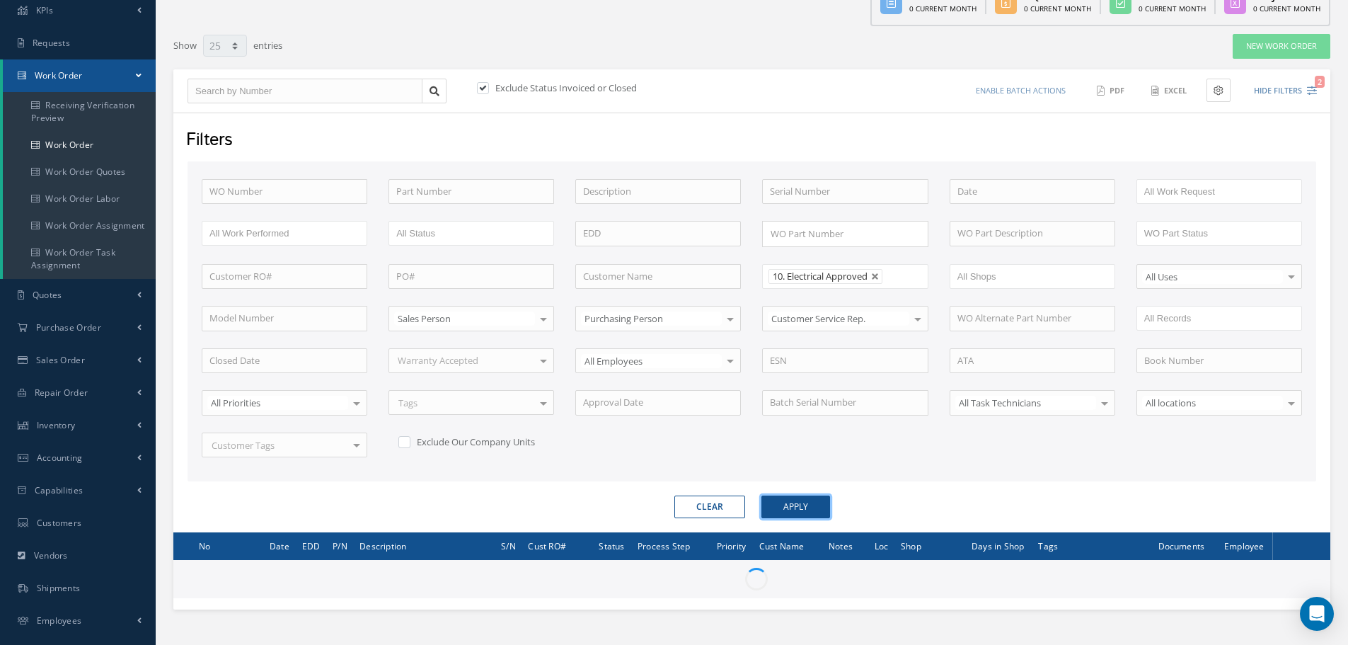
scroll to position [171, 0]
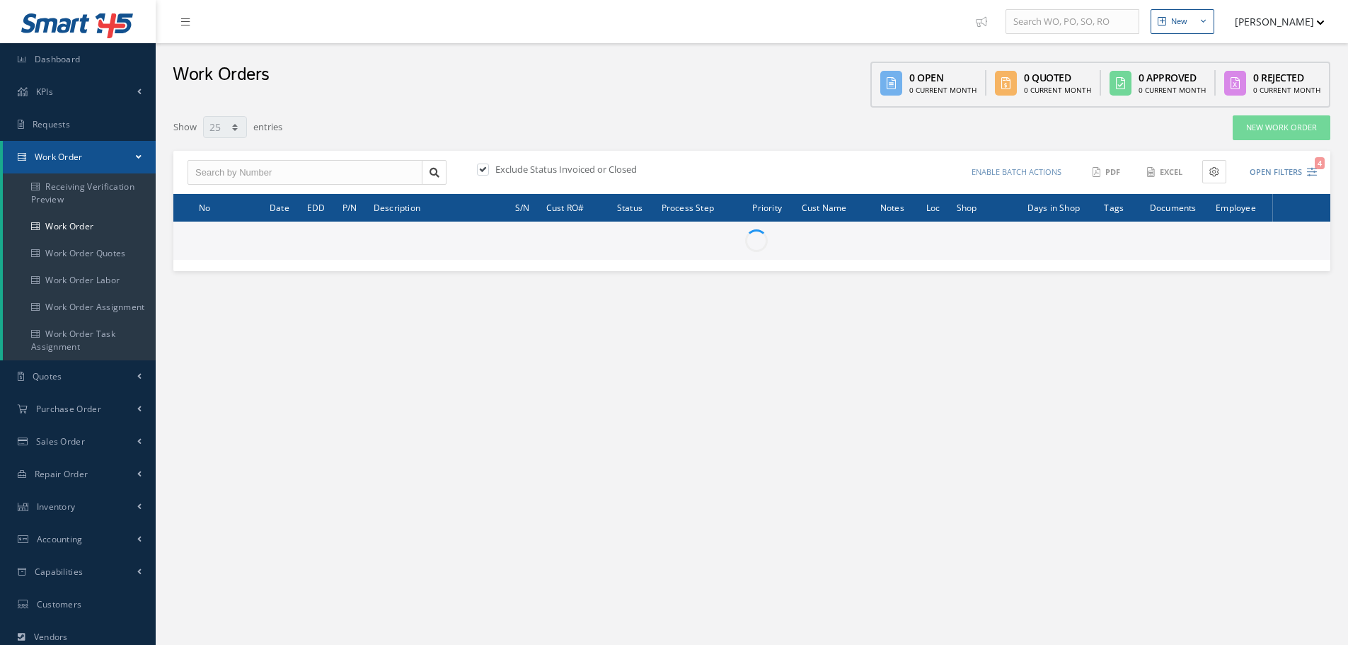
select select "25"
type input "All Work Request"
type input "All Work Performed"
type input "All Status"
type input "WO Part Status"
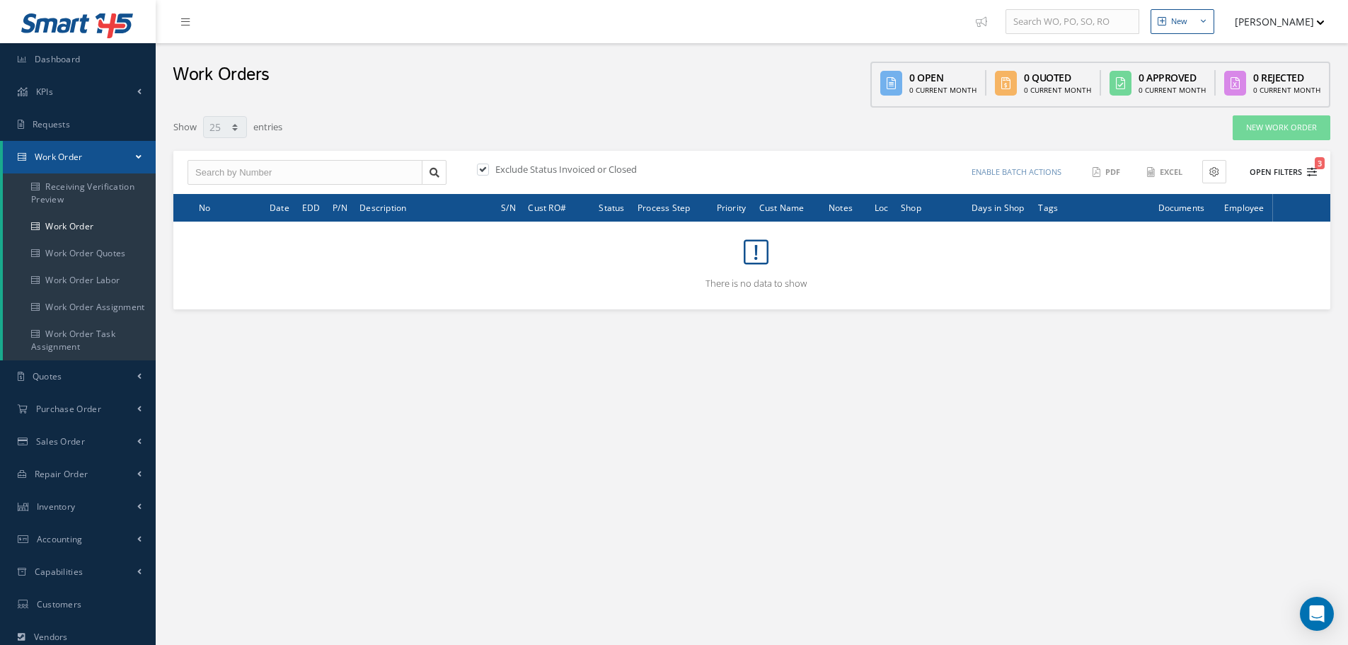
click at [1287, 172] on button "Open Filters 3" at bounding box center [1277, 172] width 80 height 23
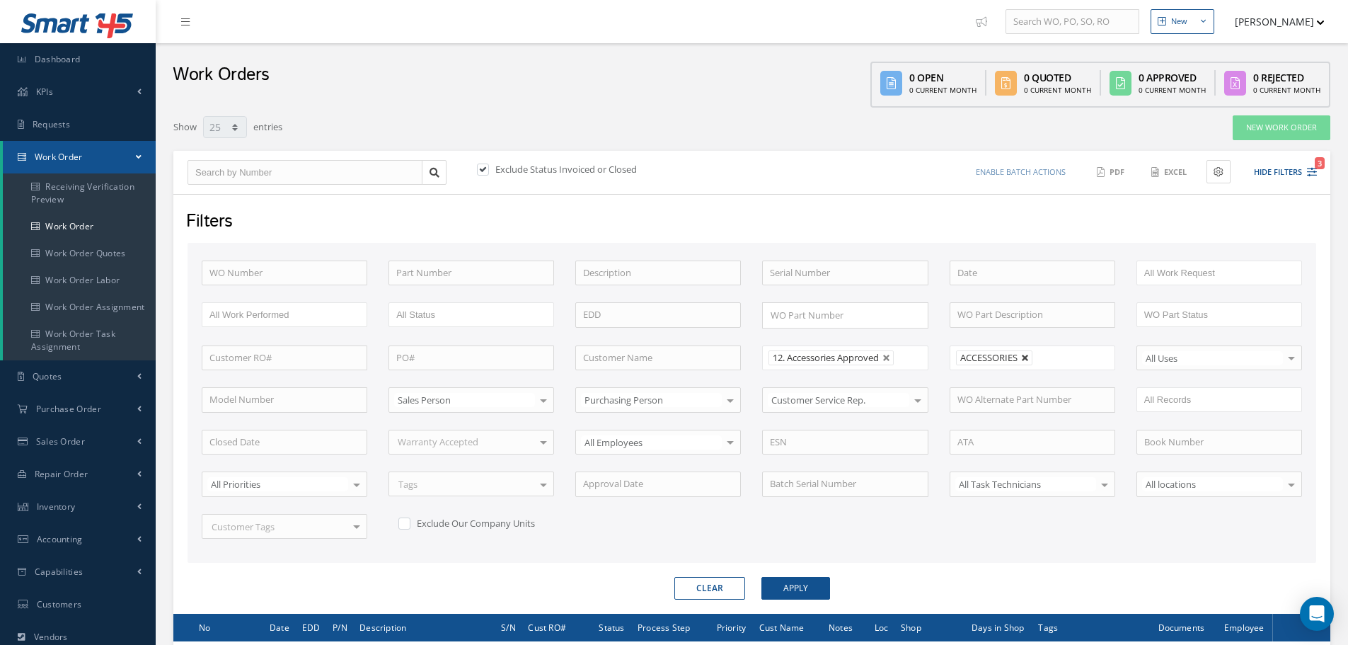
click at [1025, 356] on link at bounding box center [1025, 358] width 8 height 8
type input "All Shops"
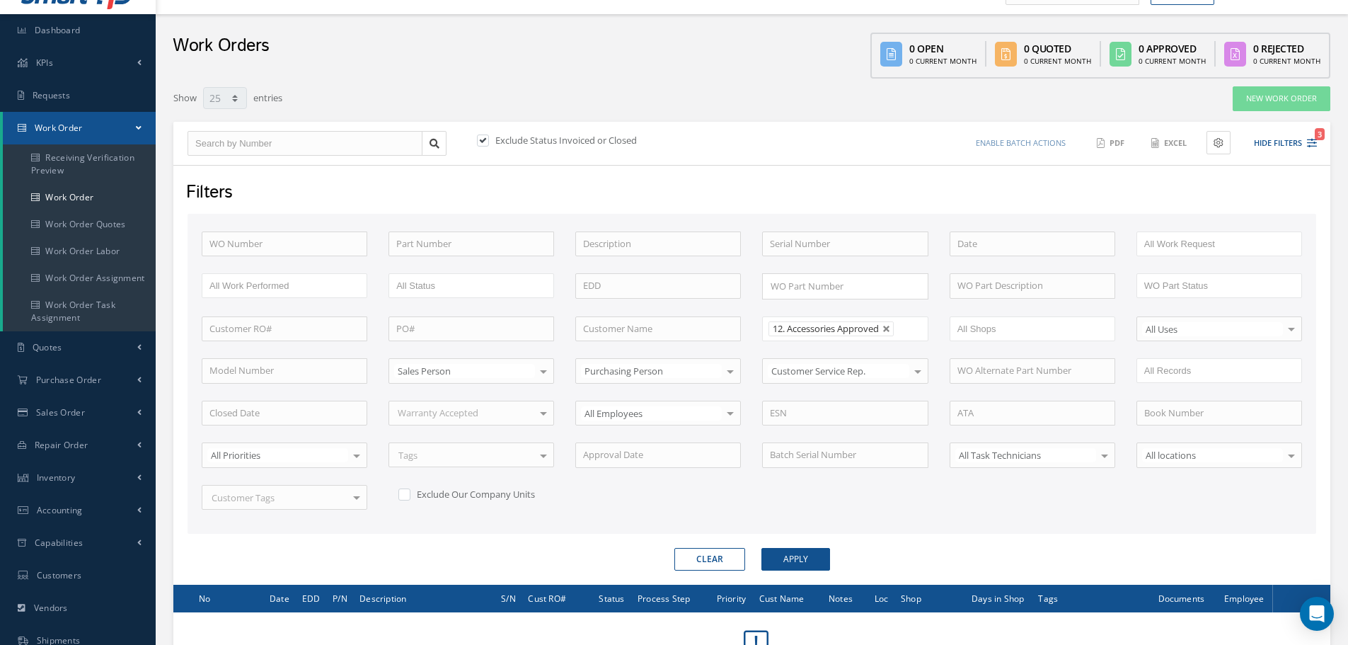
scroll to position [171, 0]
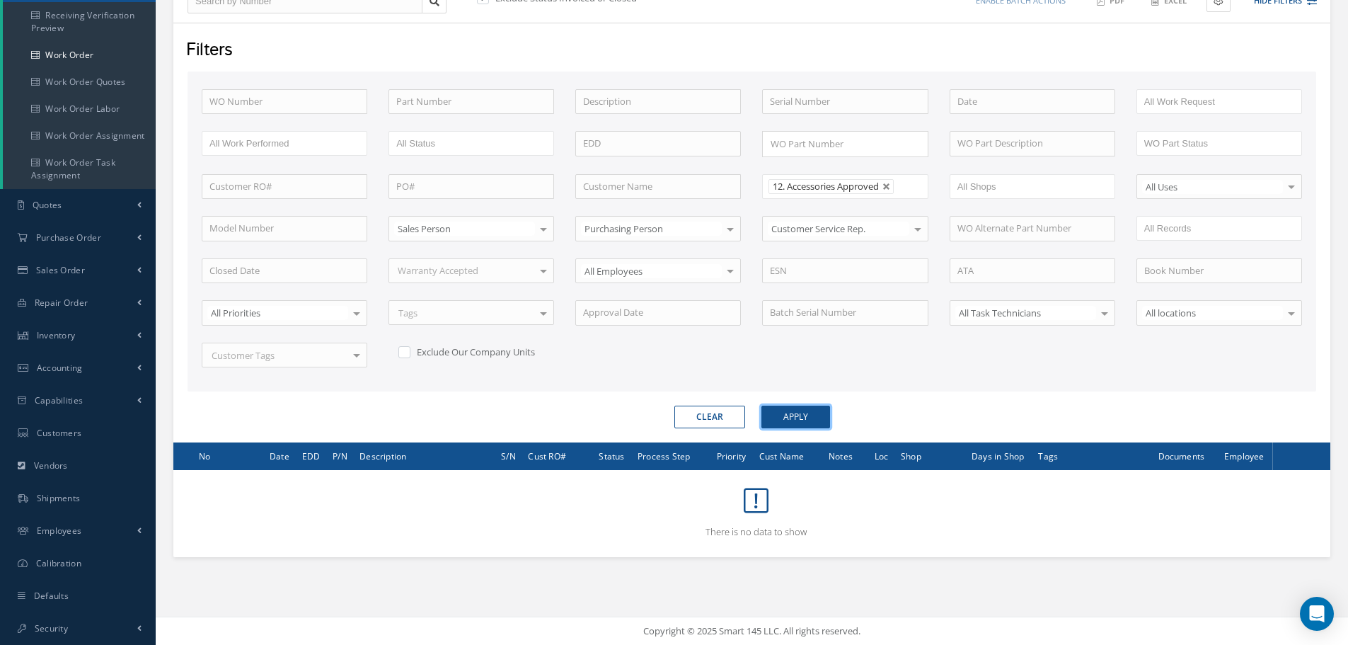
click at [808, 416] on button "Apply" at bounding box center [795, 416] width 69 height 23
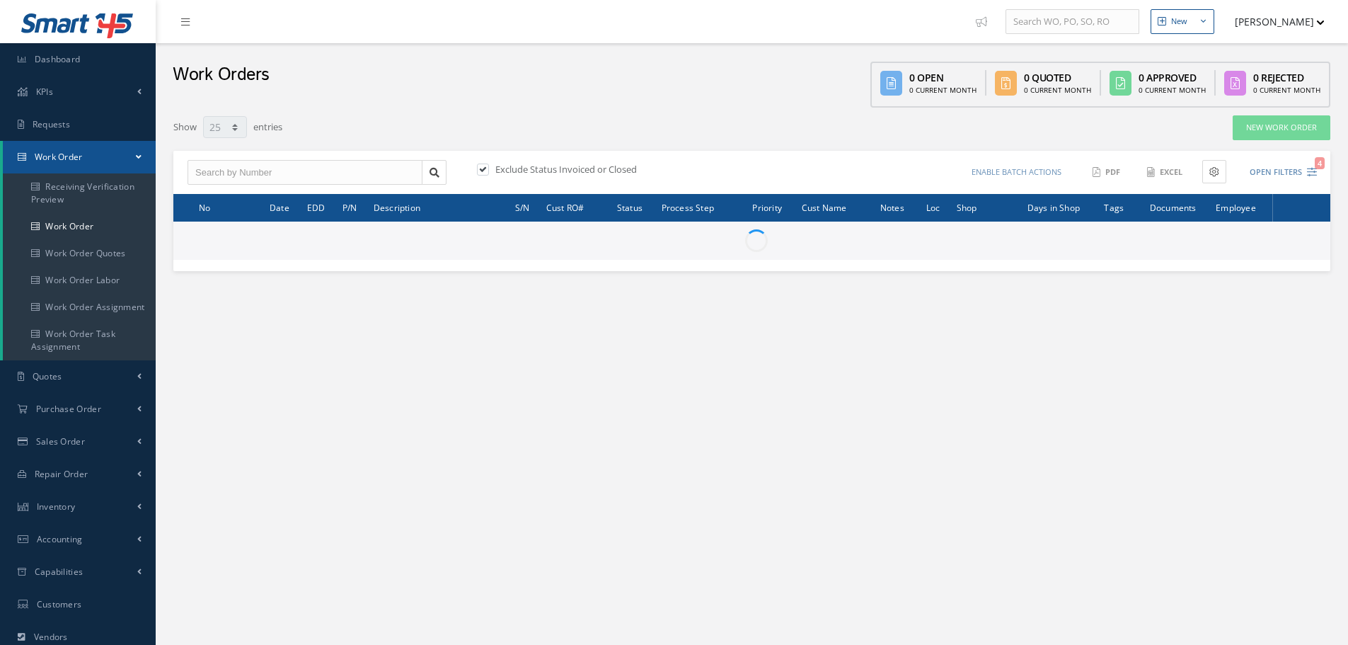
select select "25"
type input "All Work Request"
type input "All Work Performed"
type input "All Status"
type input "WO Part Status"
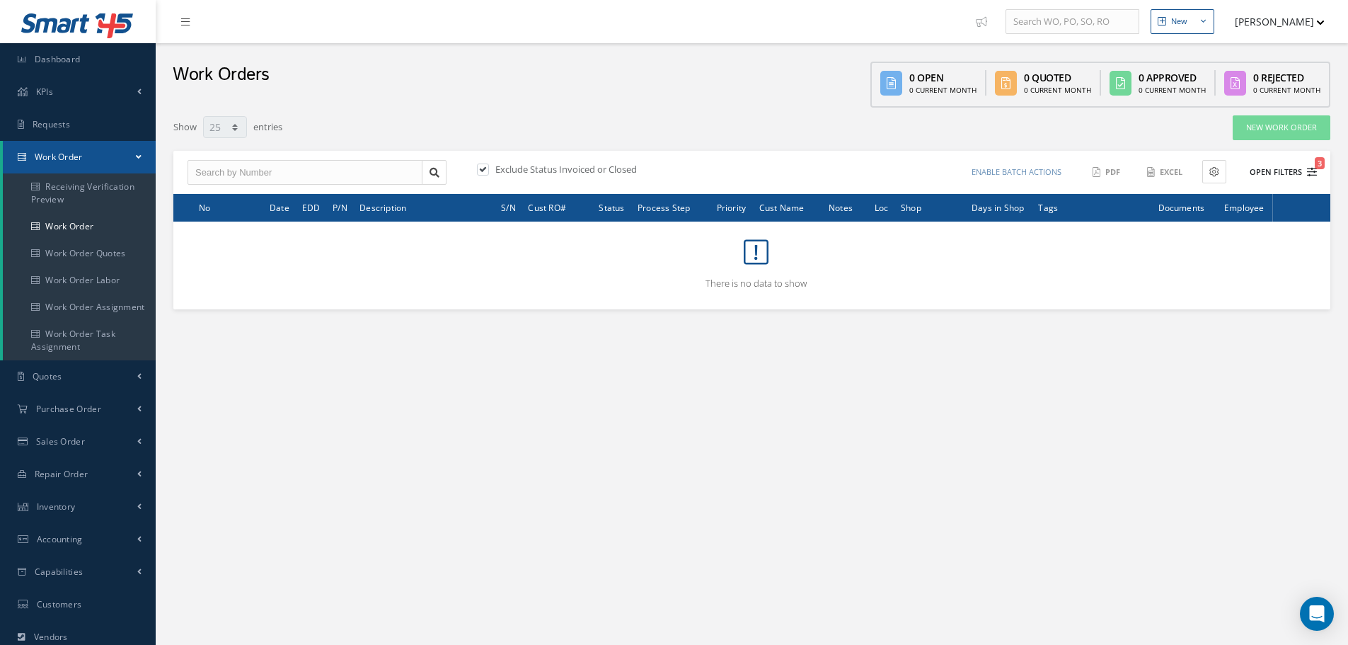
click at [1287, 171] on button "Open Filters 3" at bounding box center [1277, 172] width 80 height 23
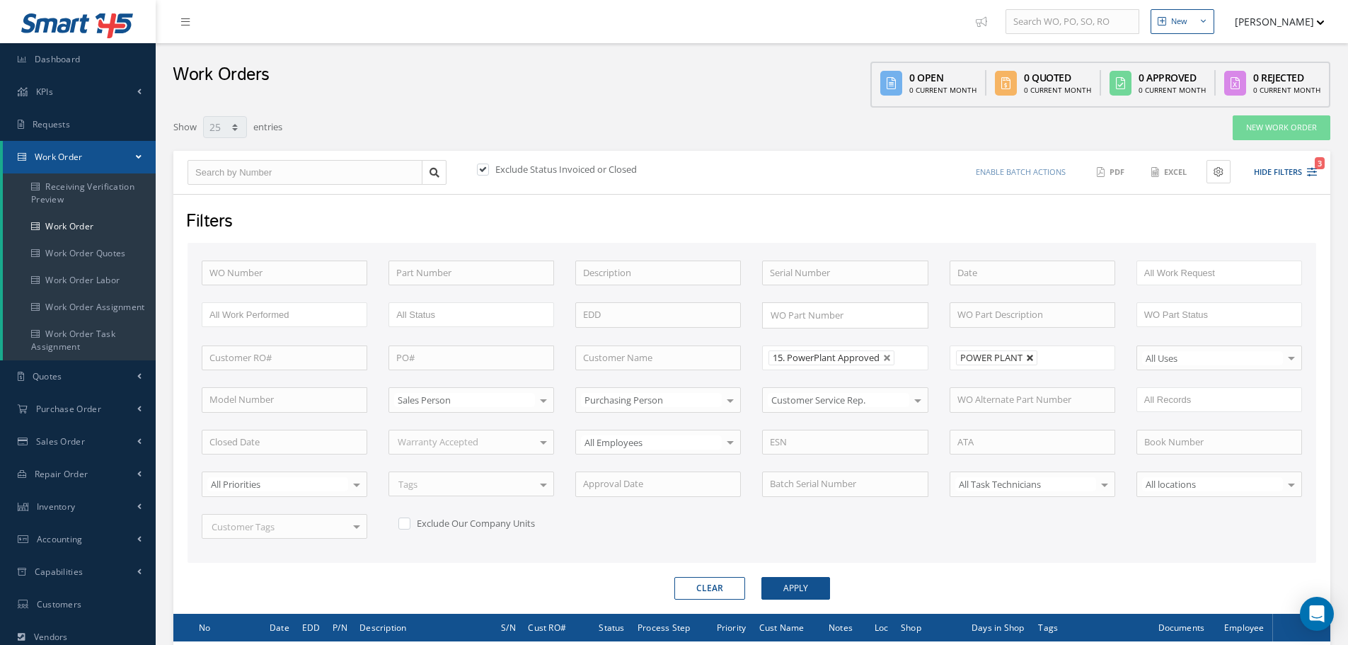
click at [1029, 357] on link at bounding box center [1030, 358] width 8 height 8
type input "All Shops"
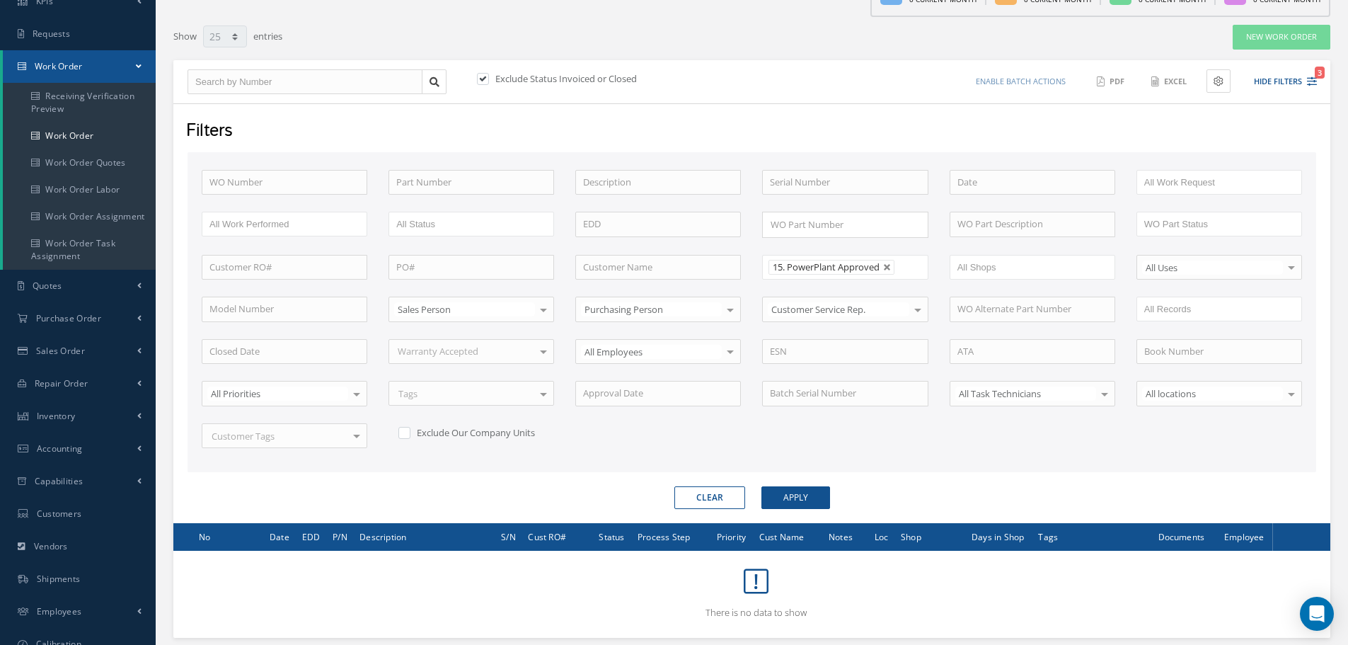
scroll to position [171, 0]
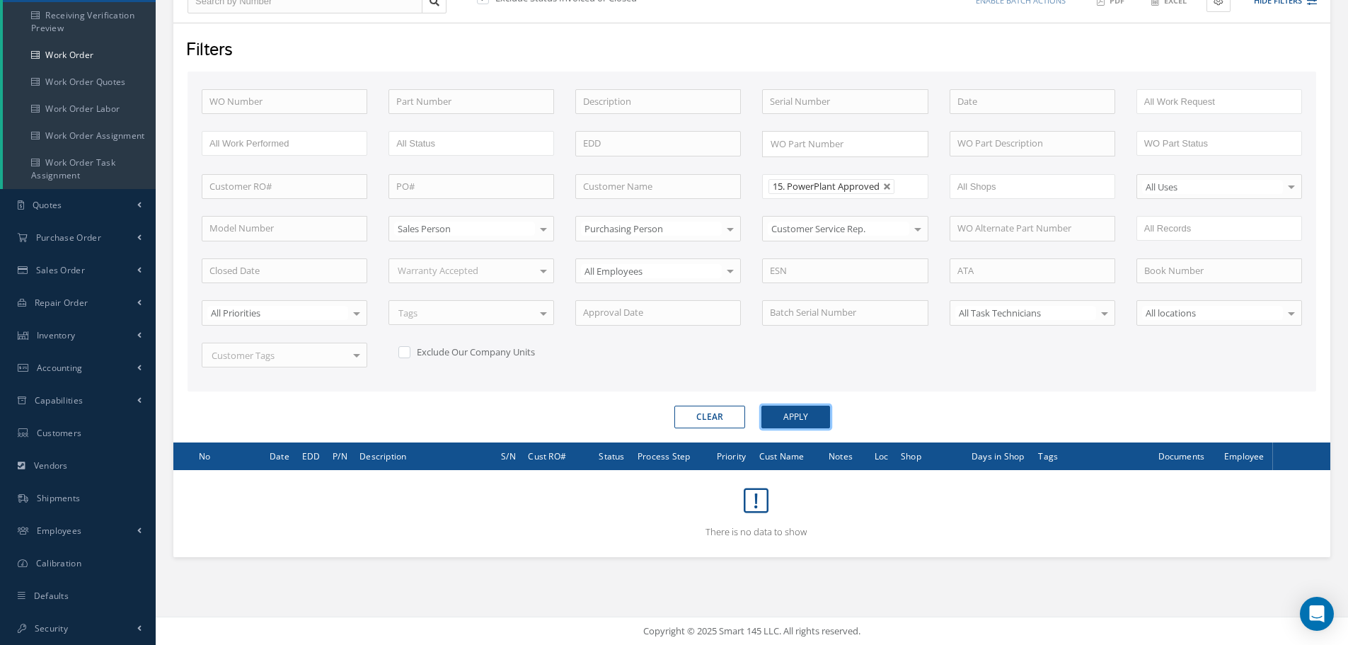
click at [790, 411] on button "Apply" at bounding box center [795, 416] width 69 height 23
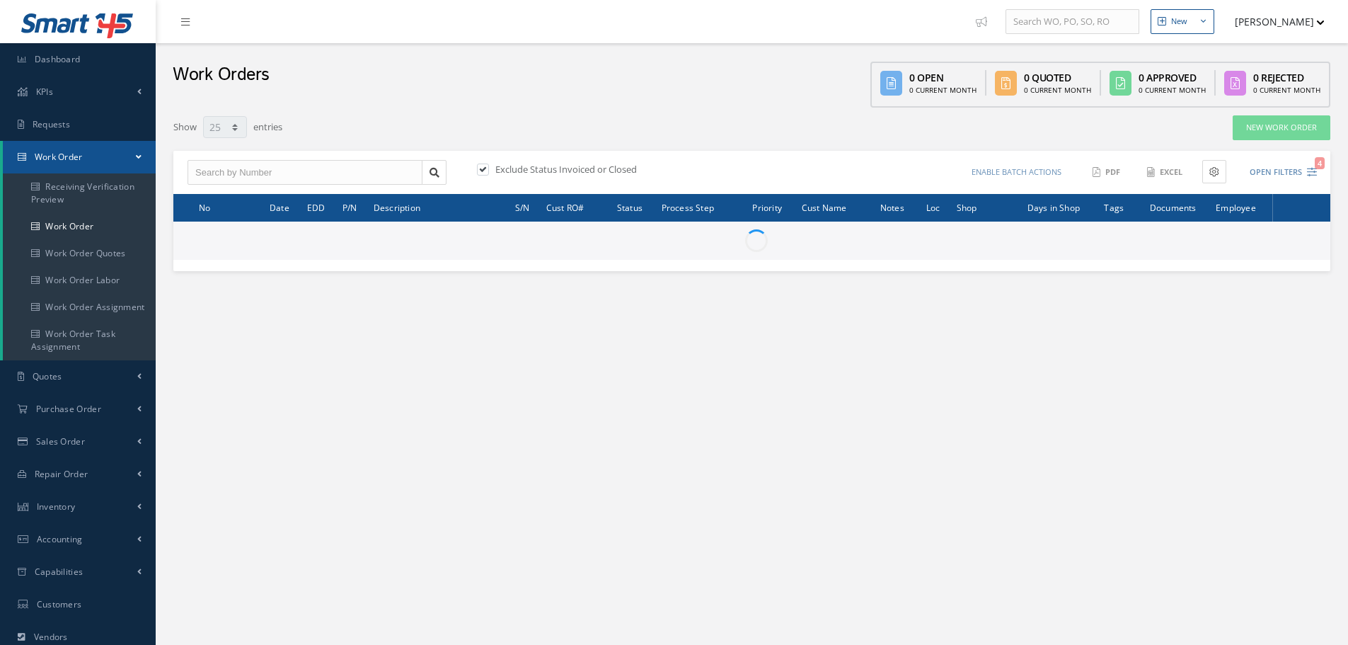
select select "25"
type input "All Work Request"
type input "All Work Performed"
type input "All Status"
type input "WO Part Status"
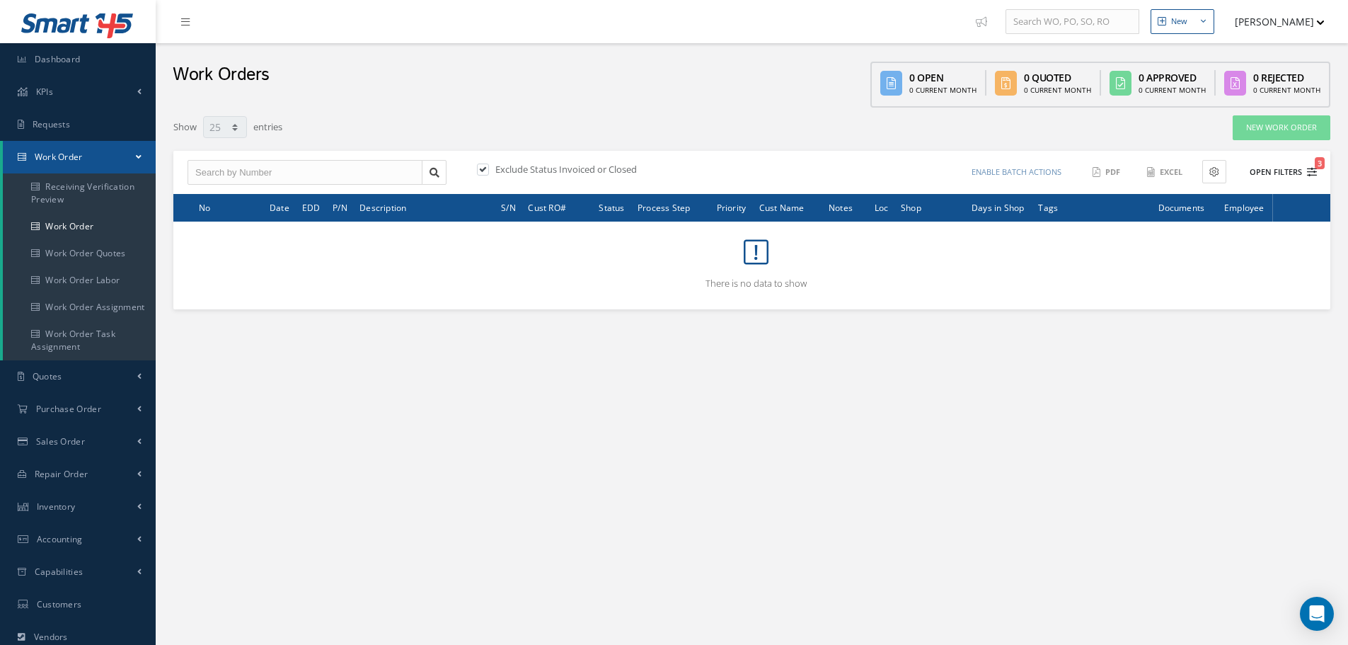
click at [1286, 170] on button "Open Filters 3" at bounding box center [1277, 172] width 80 height 23
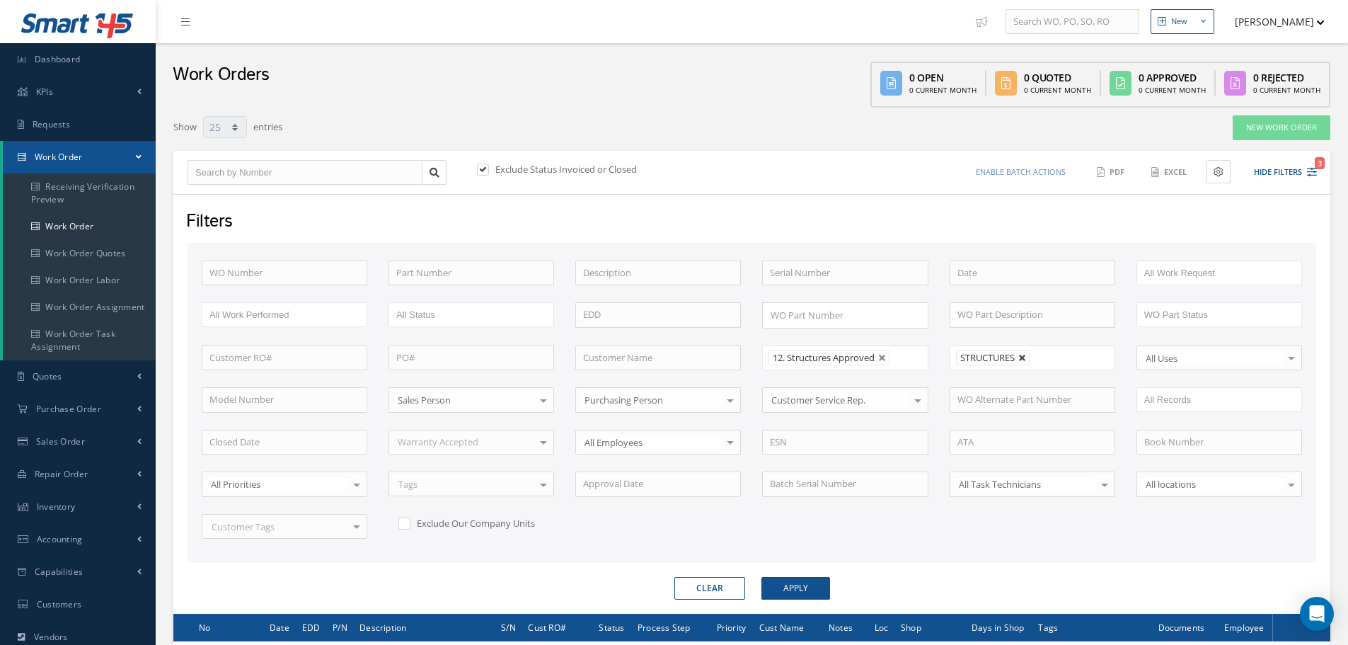
click at [1025, 357] on link at bounding box center [1022, 358] width 8 height 8
type input "All Shops"
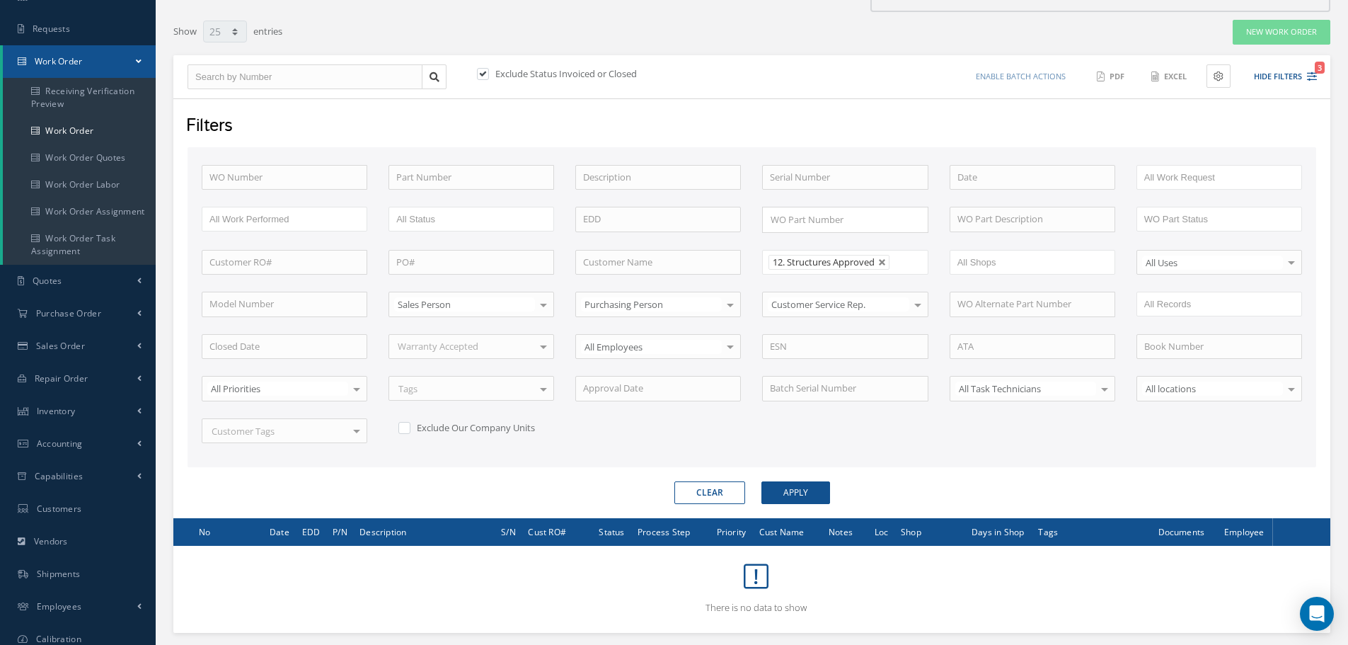
scroll to position [171, 0]
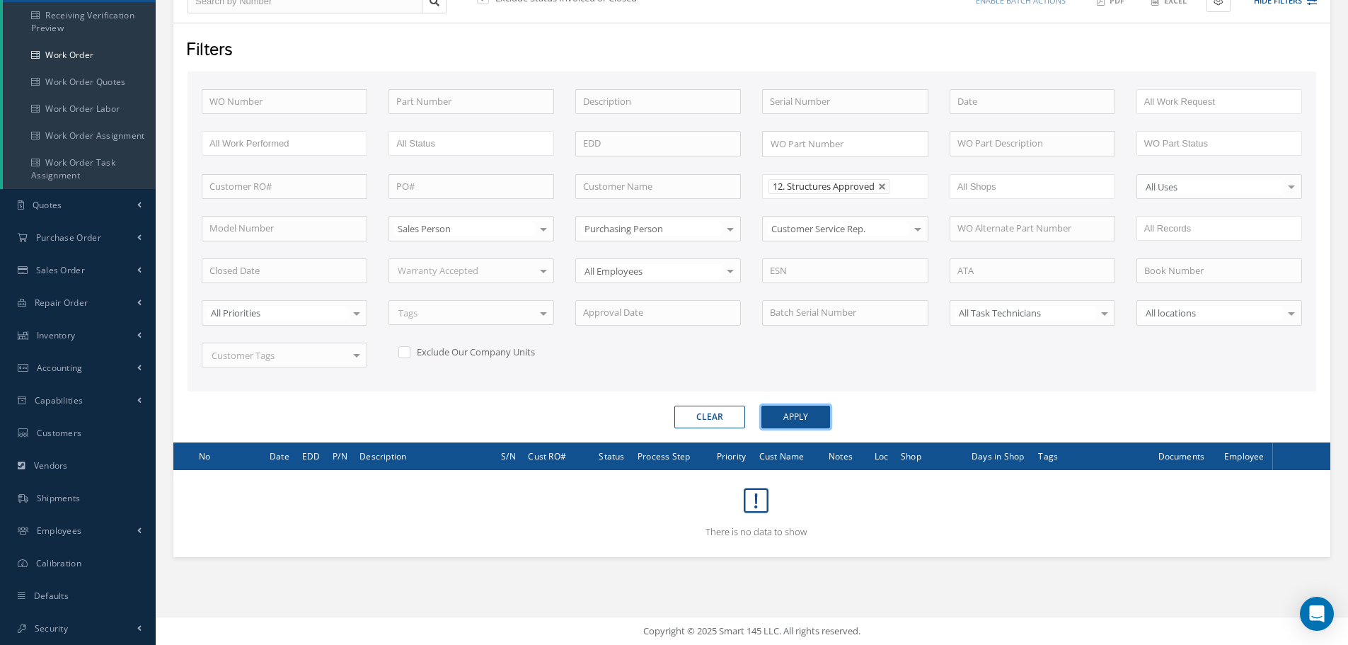
click at [804, 410] on button "Apply" at bounding box center [795, 416] width 69 height 23
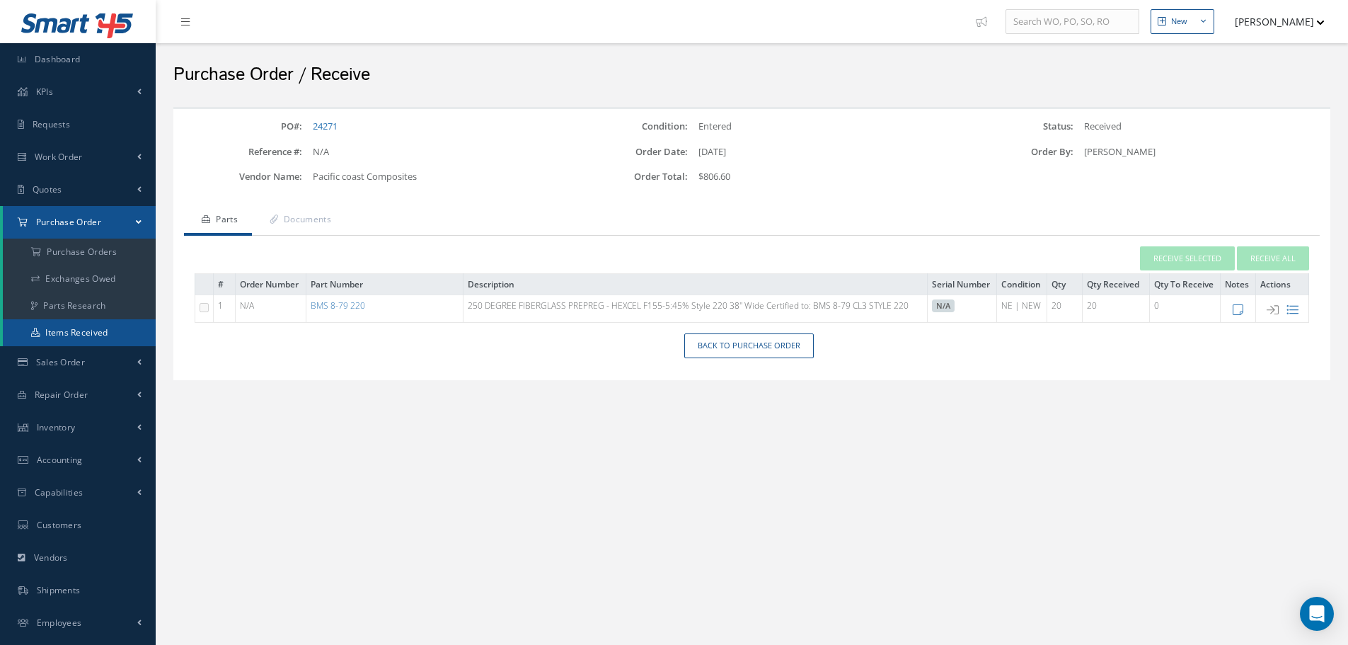
click at [311, 299] on link "BMS 8-79 220" at bounding box center [338, 305] width 54 height 12
